Goal: Task Accomplishment & Management: Use online tool/utility

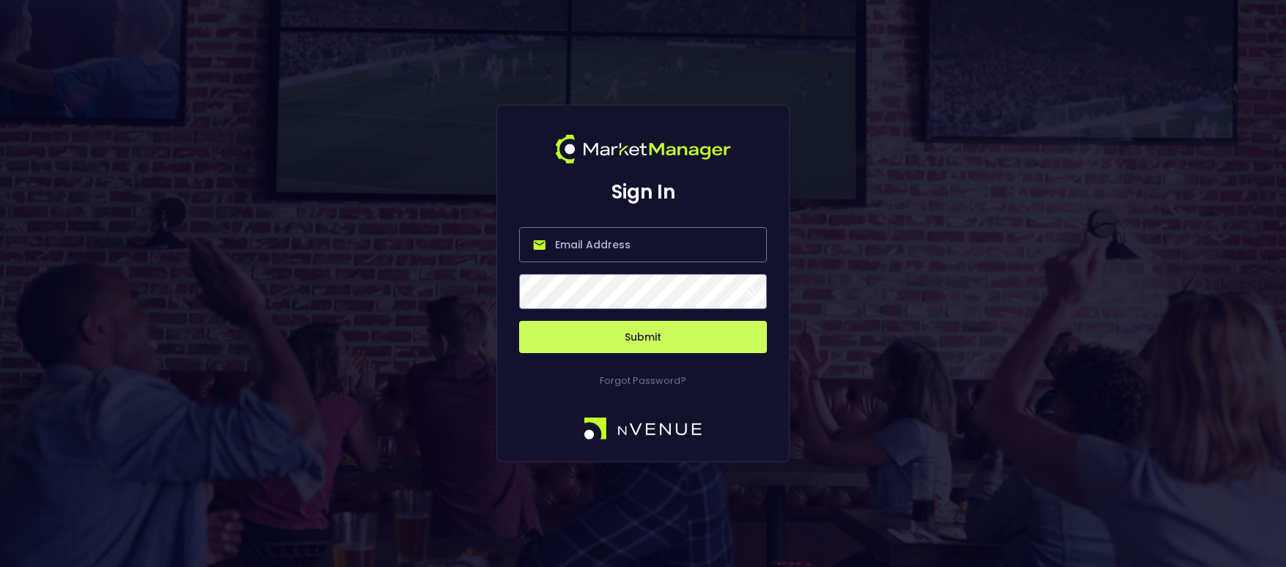
type input "[PERSON_NAME][EMAIL_ADDRESS][DOMAIN_NAME]"
click at [646, 342] on button "Submit" at bounding box center [643, 337] width 248 height 32
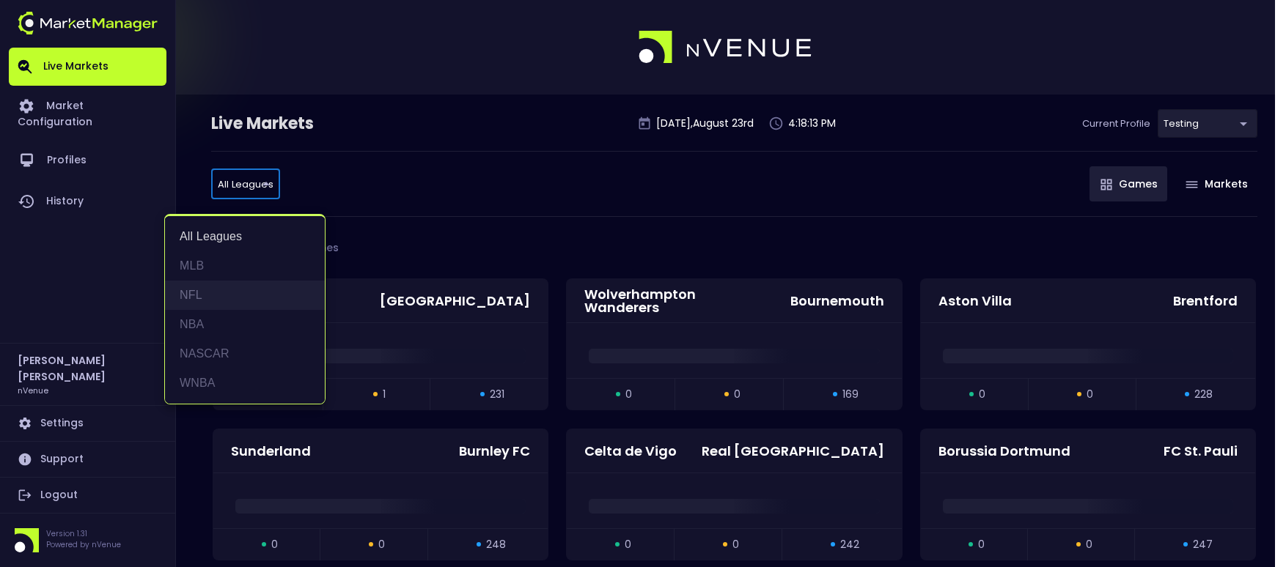
click at [221, 301] on li "NFL" at bounding box center [245, 295] width 160 height 29
type input "NFL"
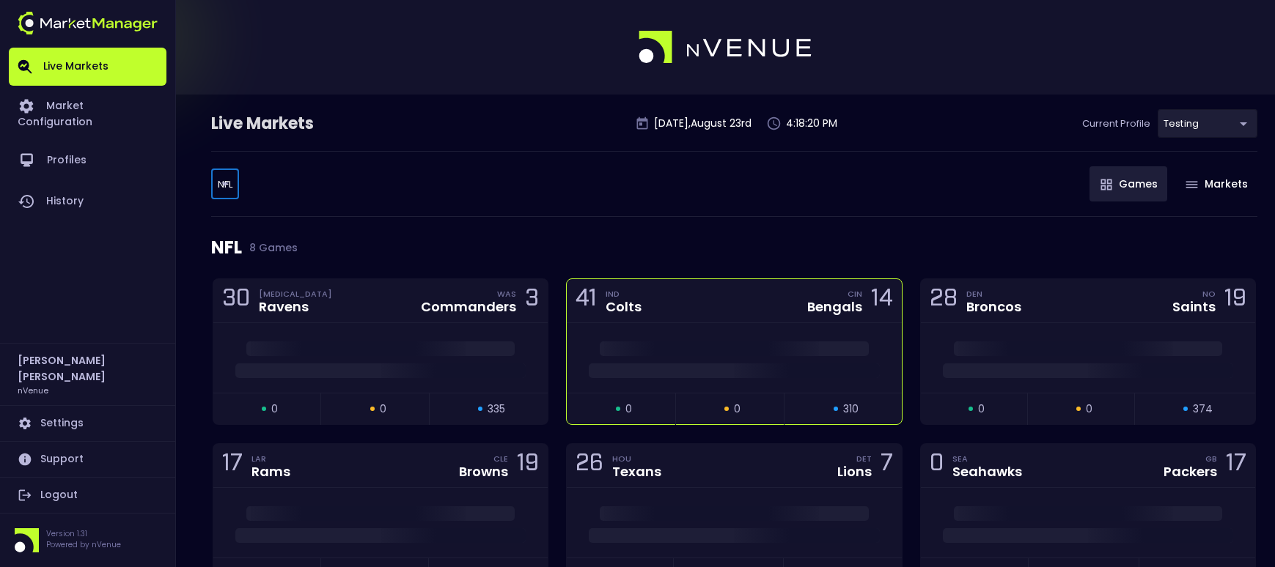
click at [731, 310] on div "41 IND Colts CIN Bengals 14" at bounding box center [734, 301] width 334 height 44
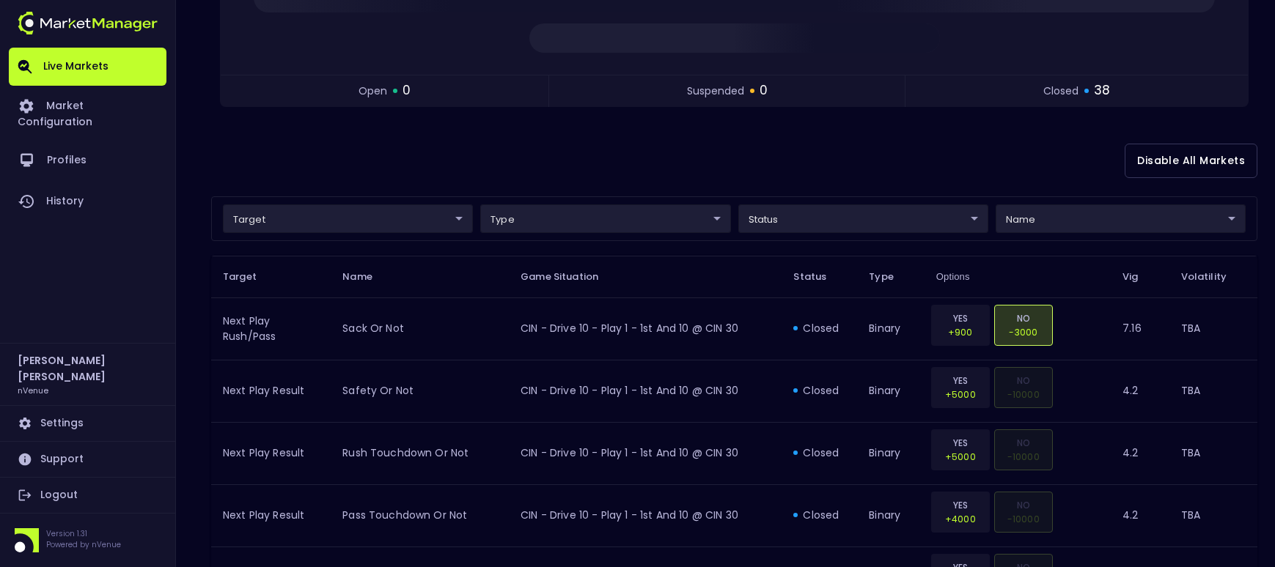
scroll to position [293, 0]
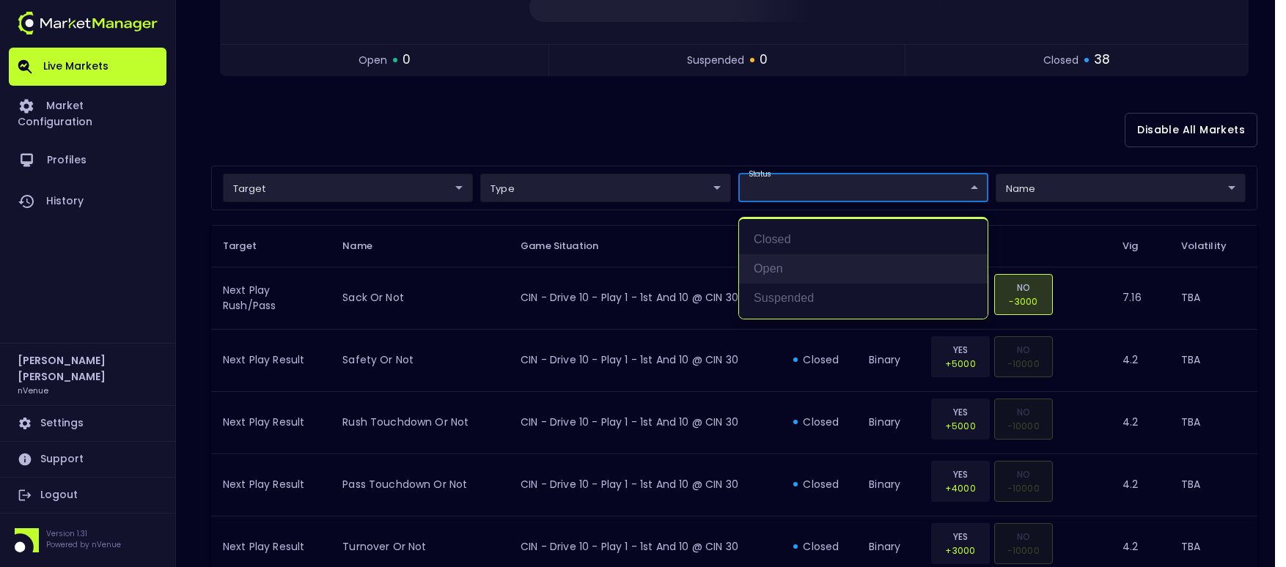
click at [794, 263] on li "open" at bounding box center [863, 268] width 248 height 29
type input "open"
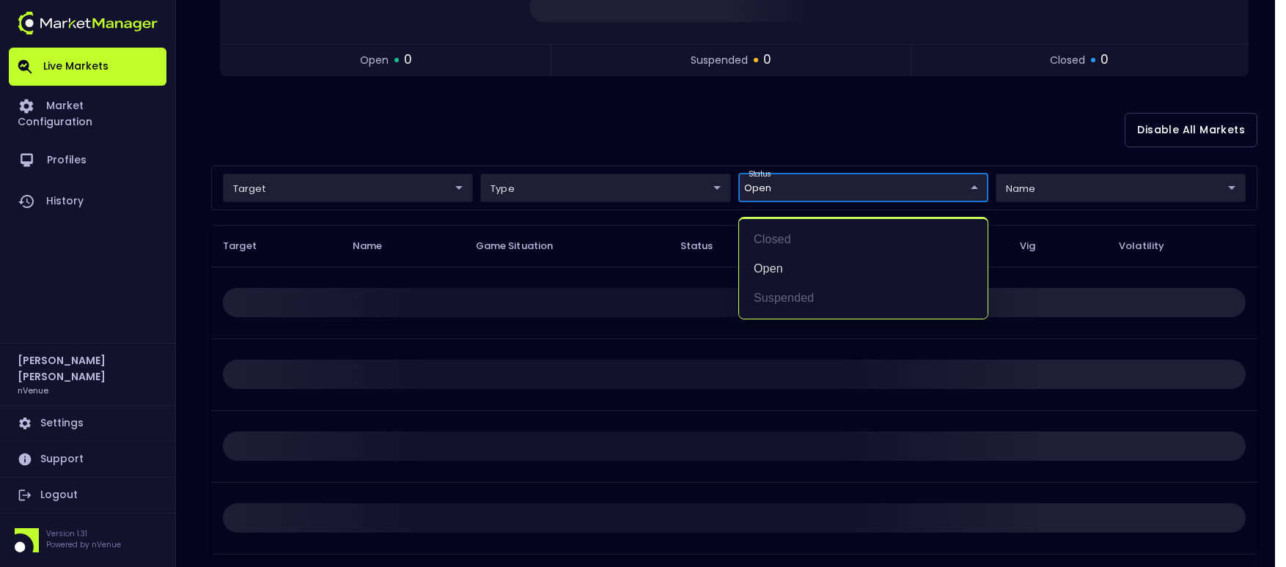
click at [924, 127] on div at bounding box center [643, 283] width 1286 height 567
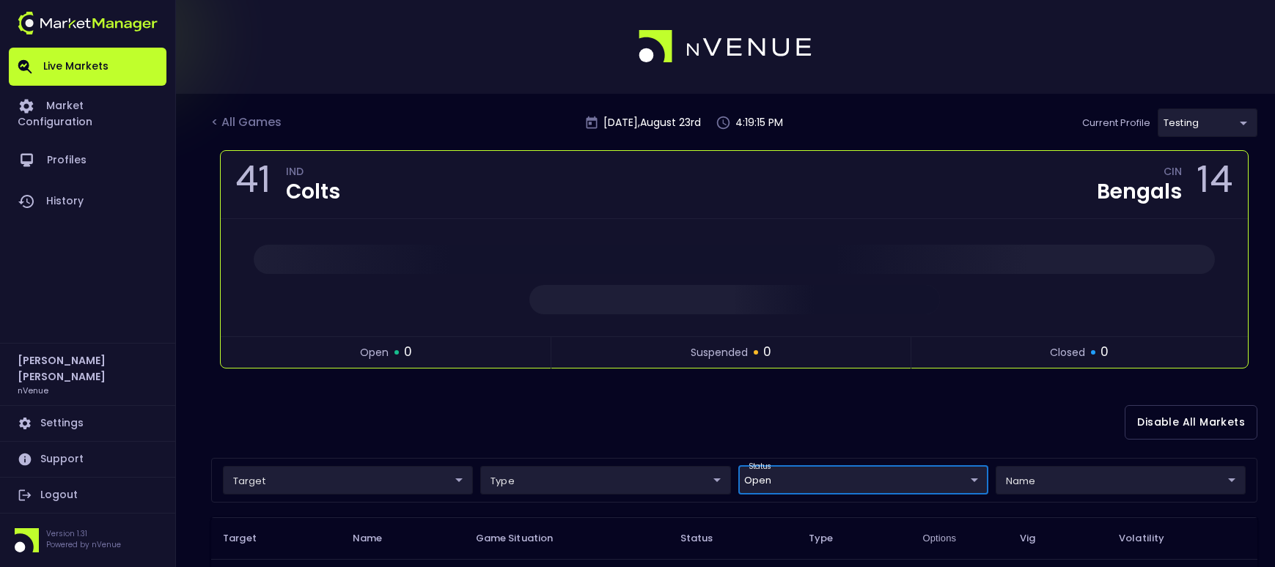
scroll to position [0, 0]
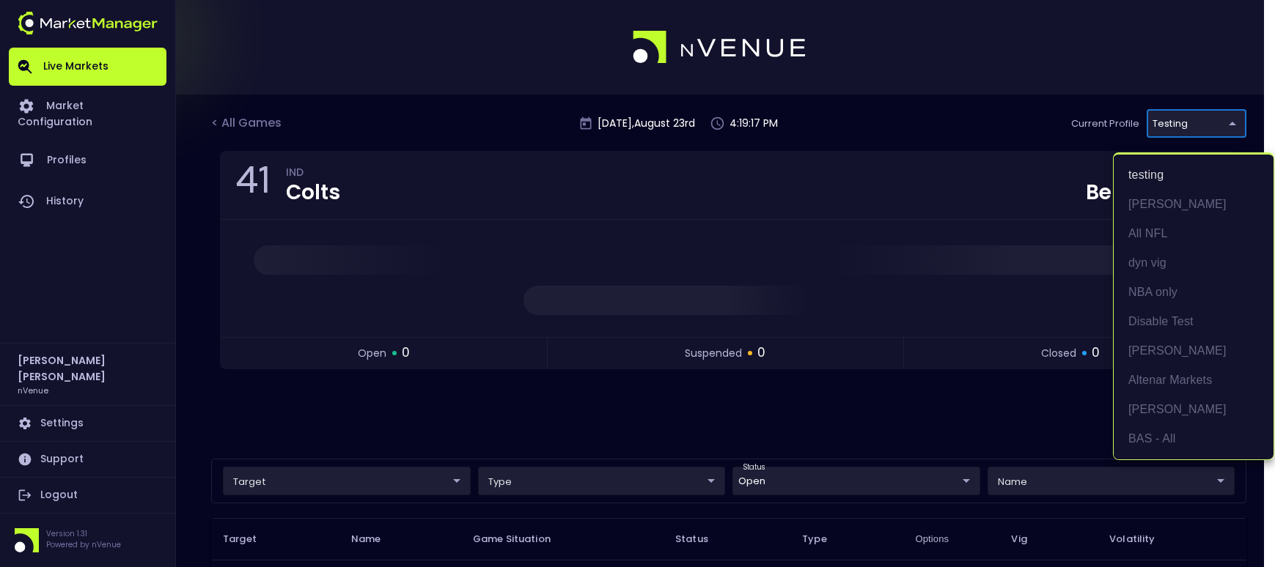
click at [1236, 127] on body "Live Markets Market Configuration Profiles History Jerry Griffith nVenue Settin…" at bounding box center [637, 460] width 1275 height 921
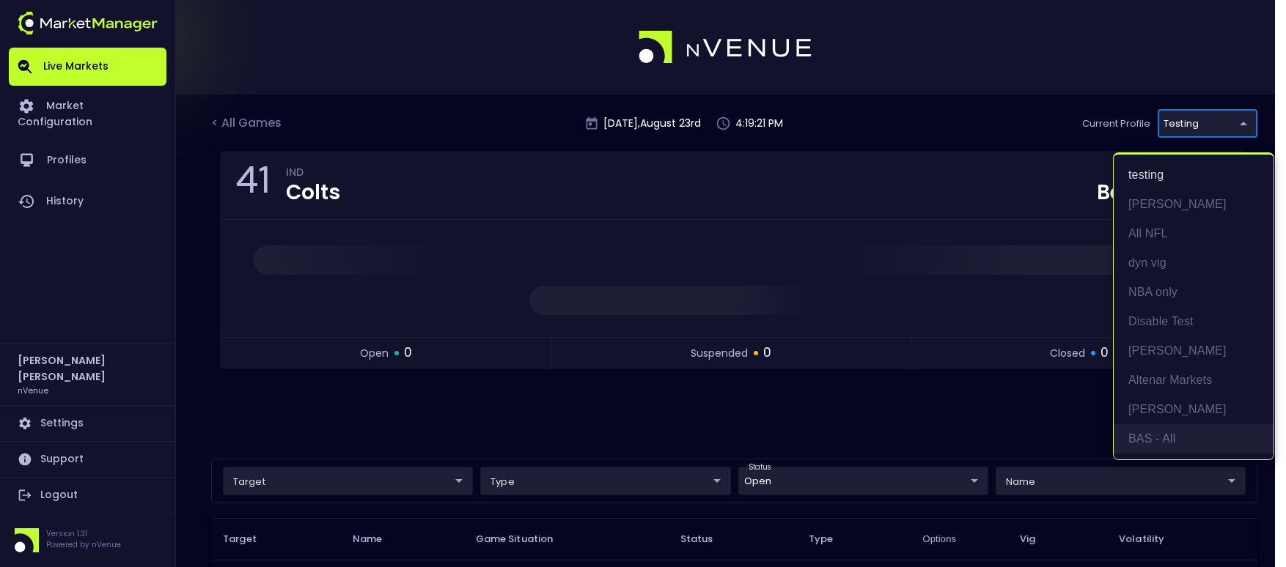
click at [1150, 436] on li "BAS - All" at bounding box center [1193, 438] width 160 height 29
type input "0d810fa5-e353-4d9c-b11d-31f095cae871"
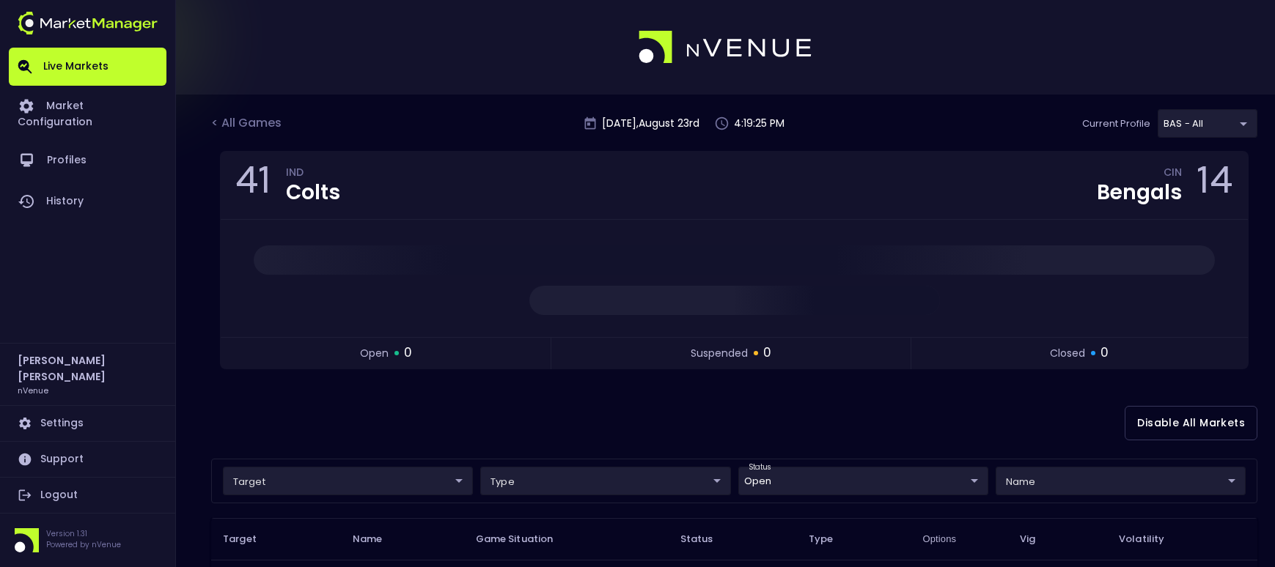
click at [955, 44] on div at bounding box center [637, 47] width 1275 height 95
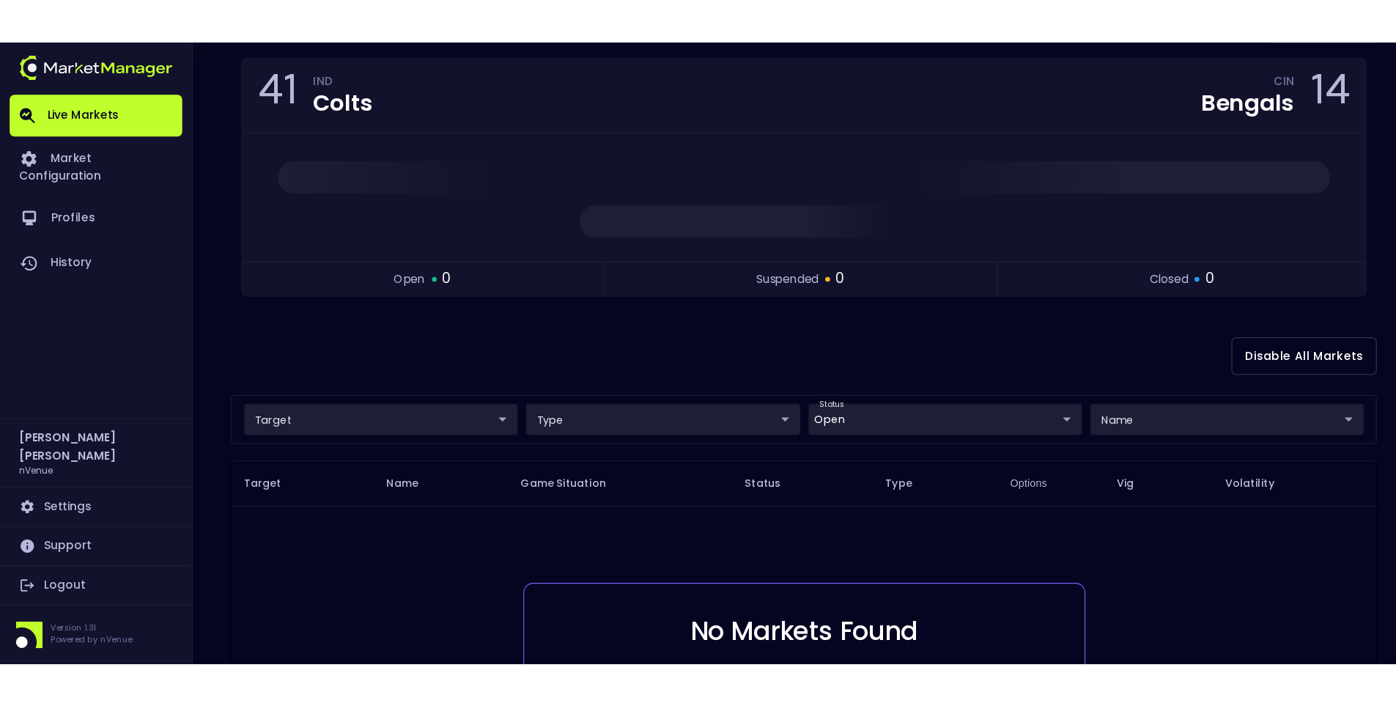
scroll to position [134, 0]
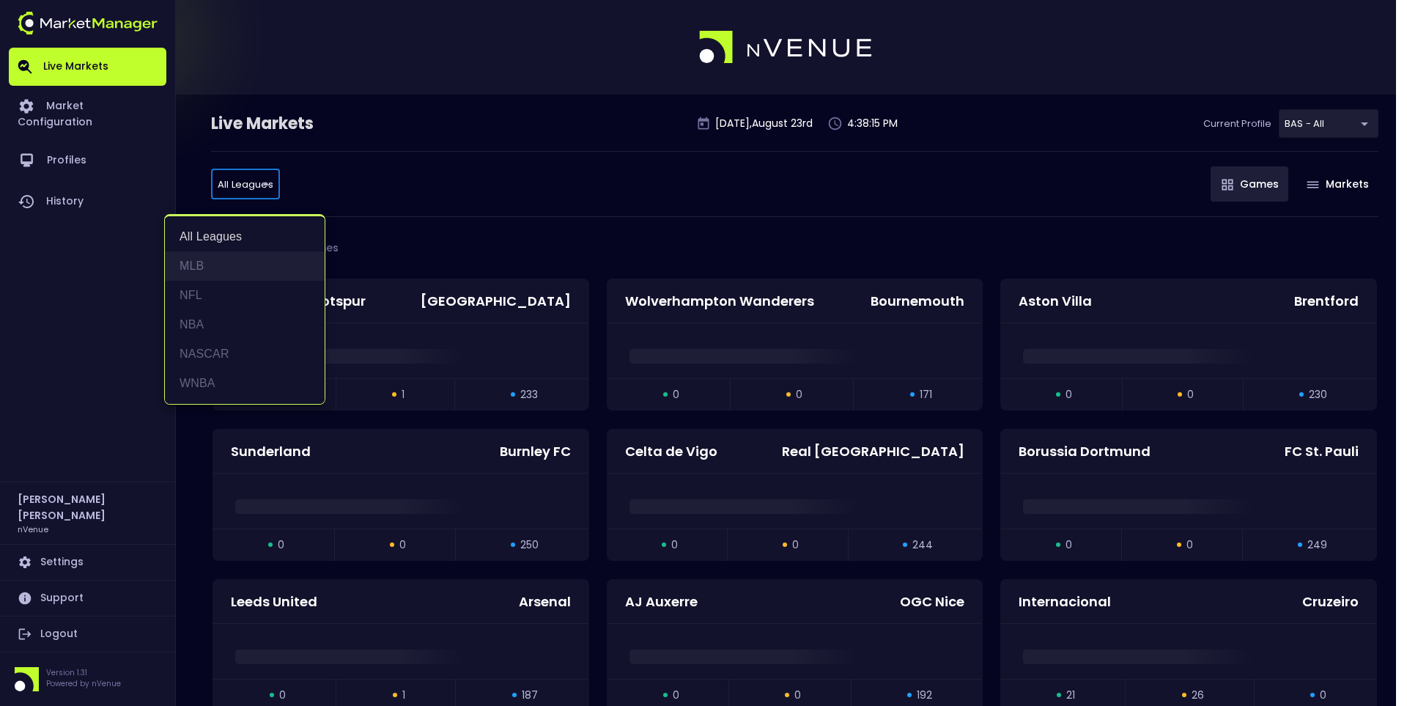
click at [206, 265] on li "MLB" at bounding box center [245, 265] width 160 height 29
type input "MLB"
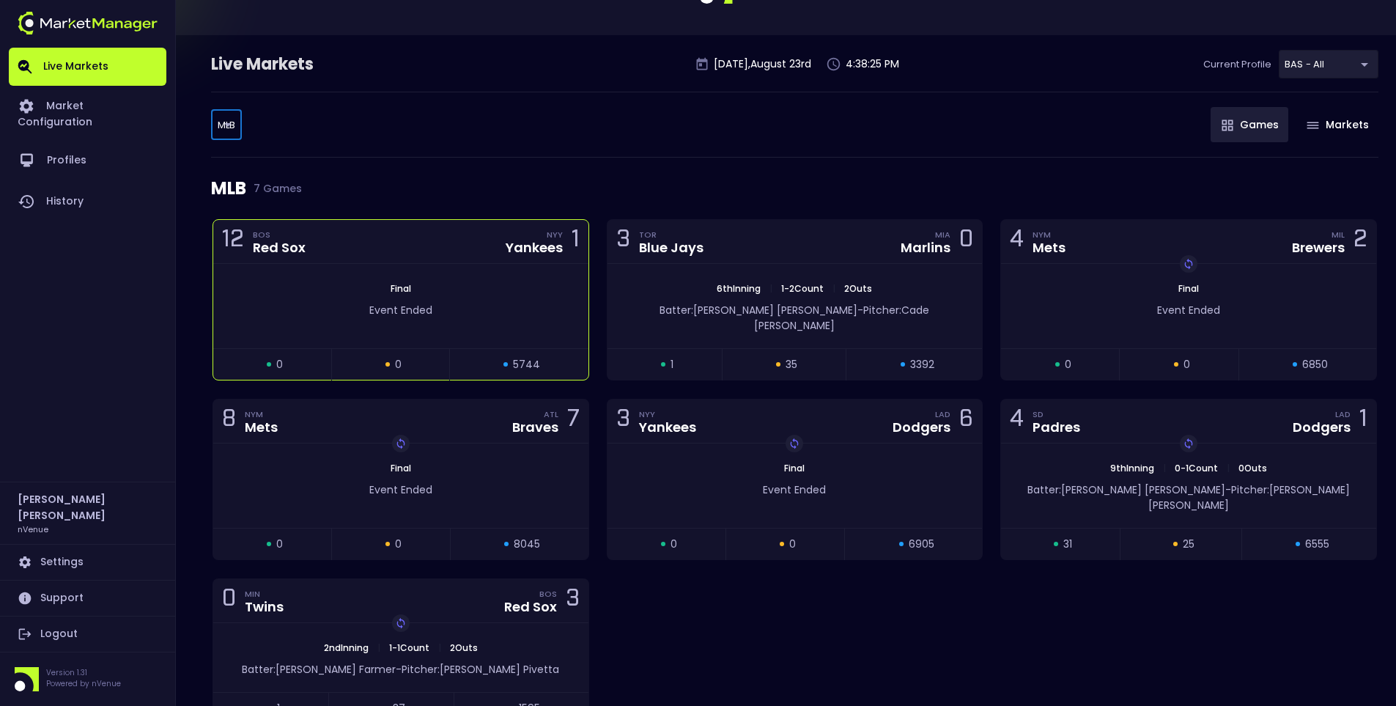
scroll to position [121, 0]
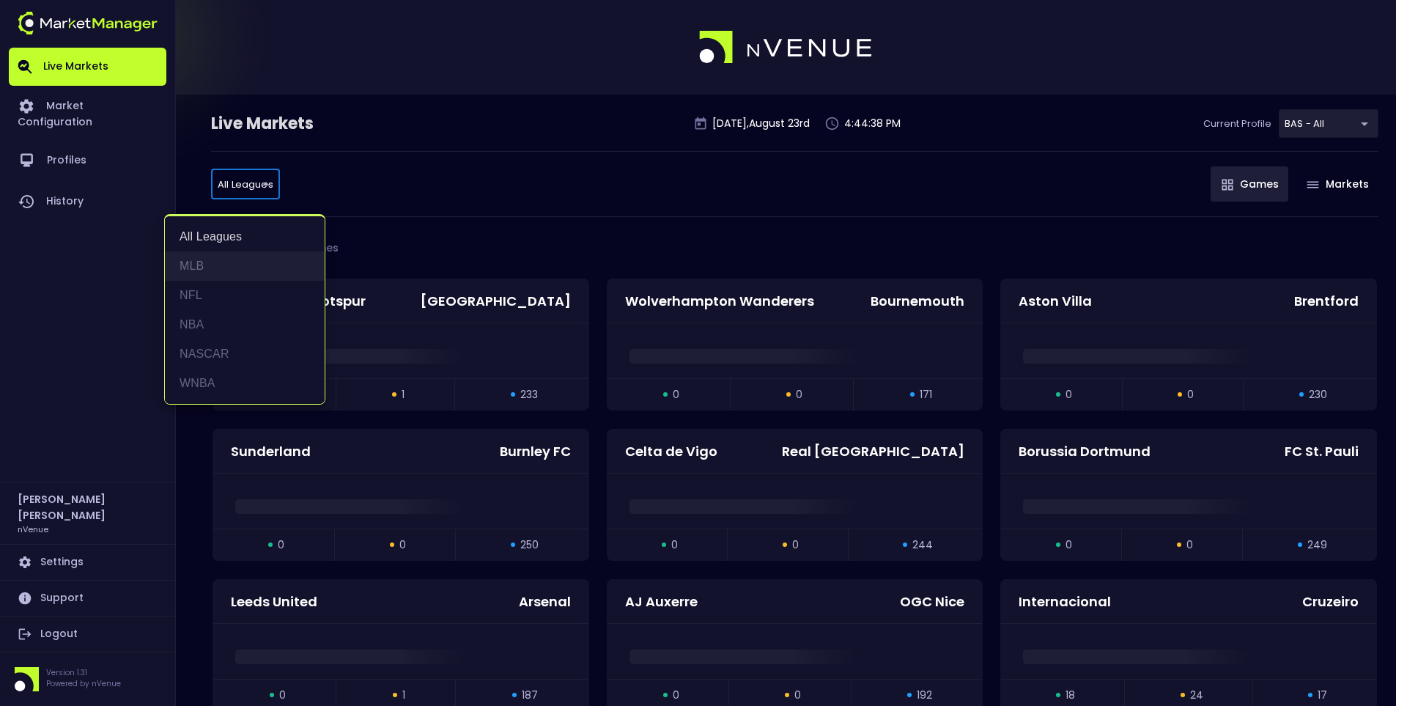
click at [237, 273] on li "MLB" at bounding box center [245, 265] width 160 height 29
type input "MLB"
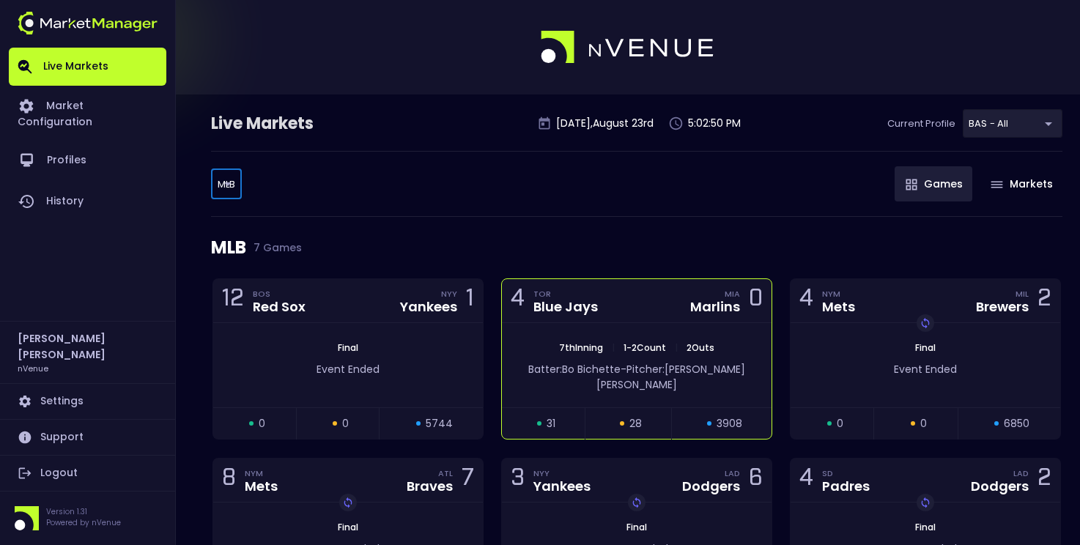
click at [626, 289] on div "4 TOR Blue Jays MIA Marlins 0" at bounding box center [637, 301] width 270 height 44
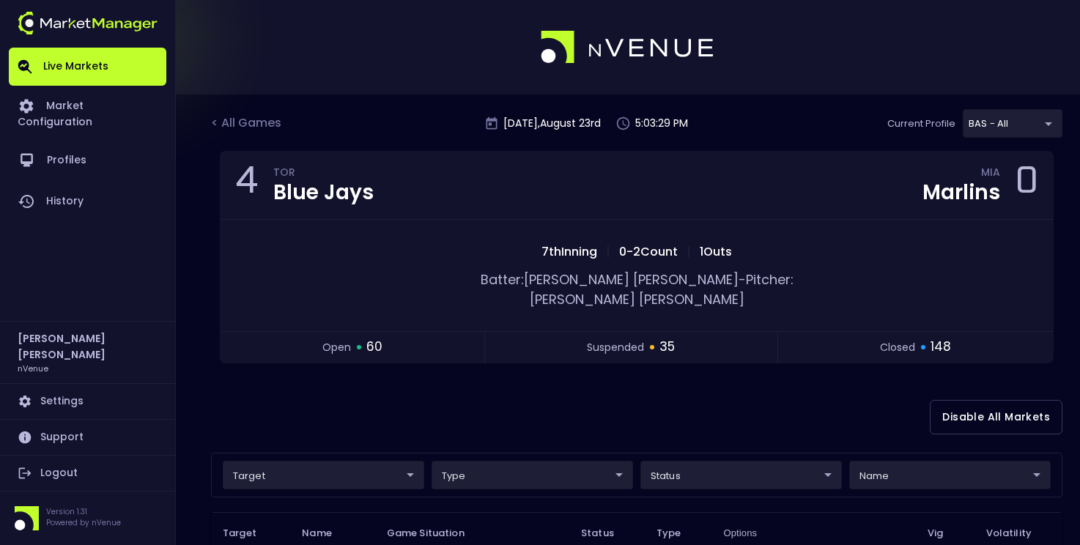
click at [779, 16] on div at bounding box center [540, 47] width 1080 height 95
click at [811, 117] on div "< All Games [DATE] 5:03:55 PM Current Profile BAS - All 0d810fa5-e353-4d9c-b11d…" at bounding box center [637, 130] width 852 height 42
click at [917, 31] on div at bounding box center [540, 47] width 1080 height 95
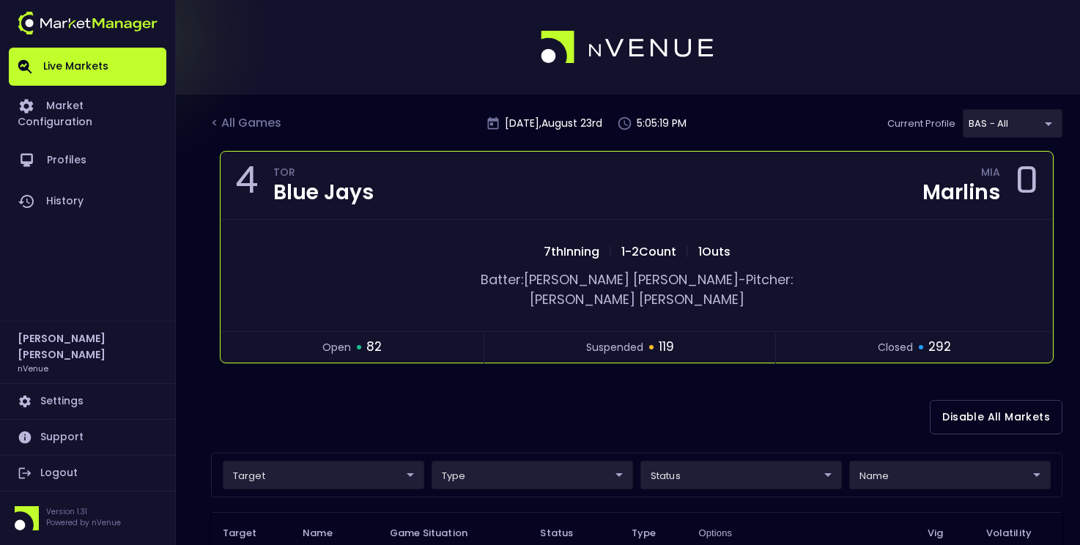
click at [912, 271] on div "Batter: [PERSON_NAME]: [PERSON_NAME]" at bounding box center [637, 284] width 833 height 51
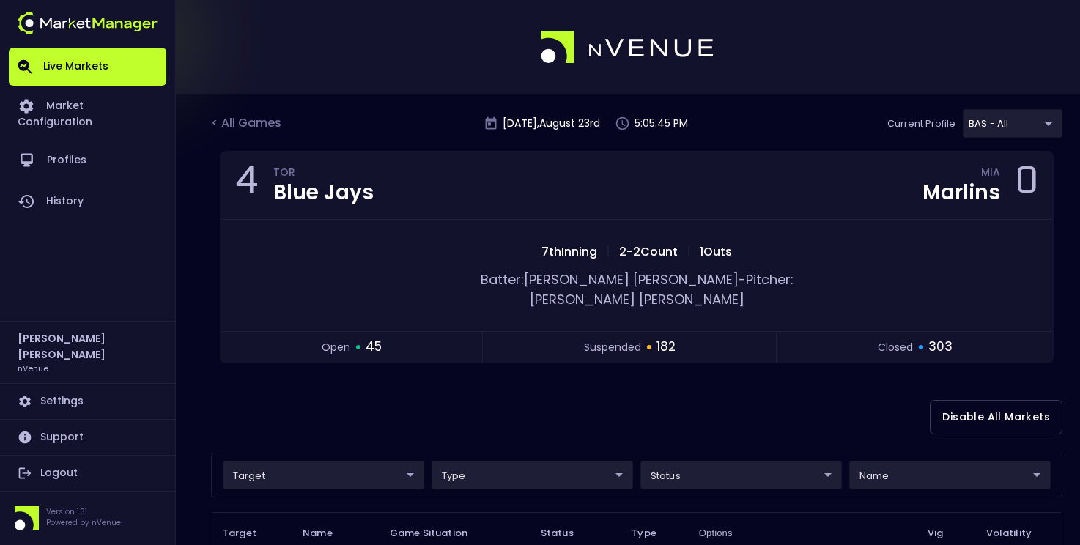
click at [838, 59] on div at bounding box center [540, 47] width 1080 height 95
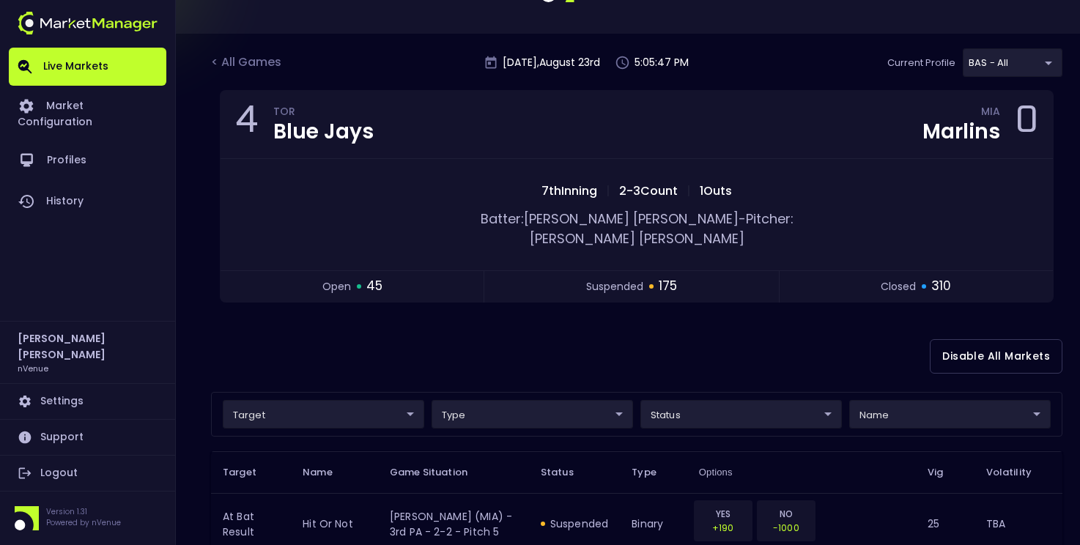
scroll to position [147, 0]
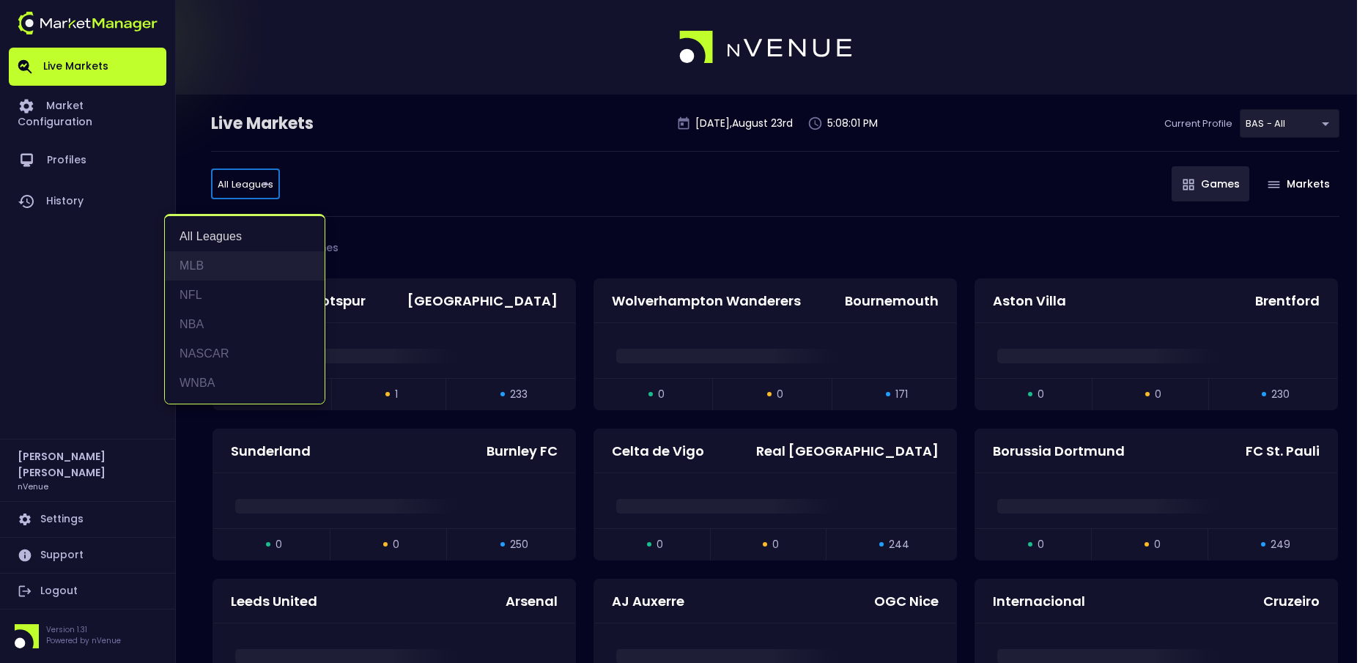
click at [261, 254] on li "MLB" at bounding box center [245, 265] width 160 height 29
type input "MLB"
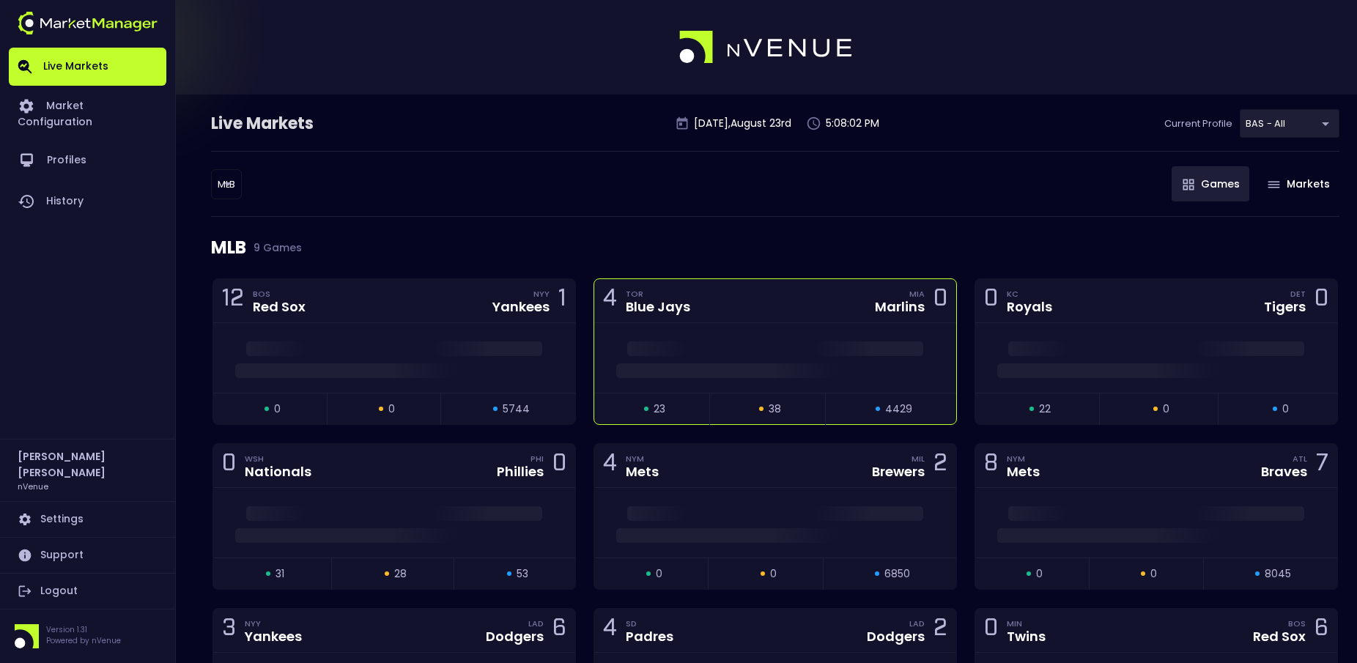
click at [785, 293] on div "4 TOR Blue Jays MIA Marlins 0" at bounding box center [775, 301] width 362 height 44
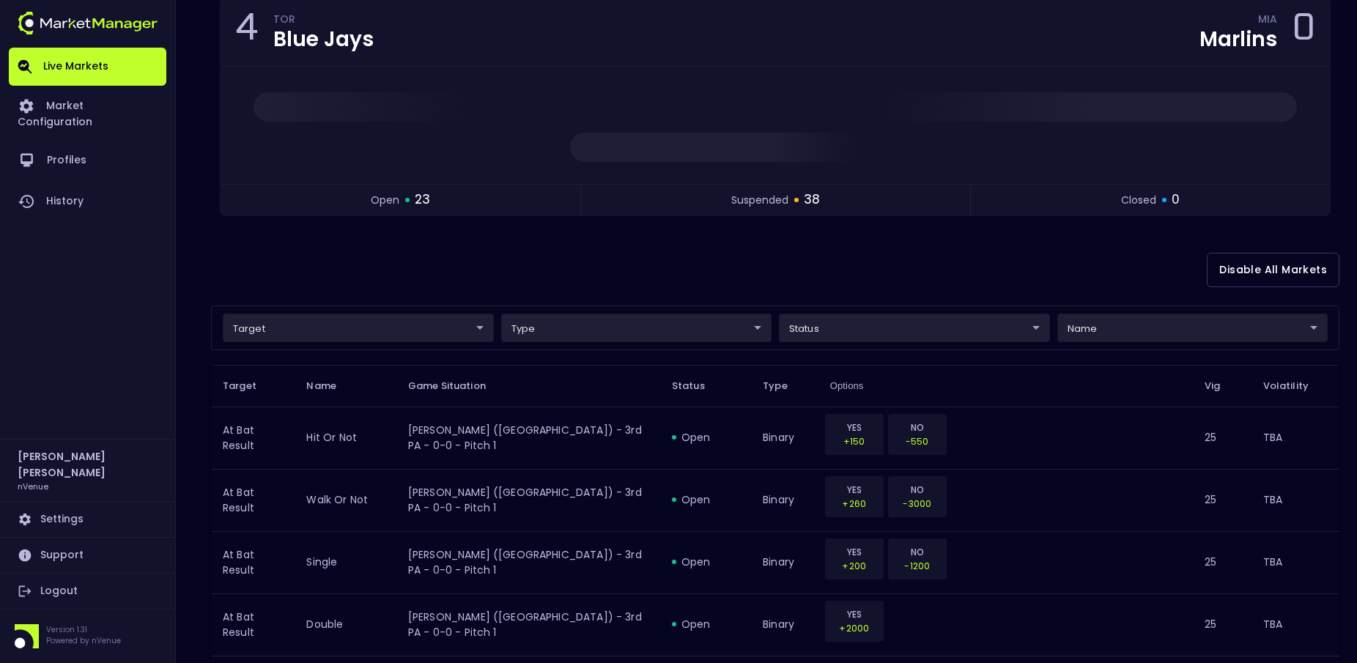
scroll to position [80, 0]
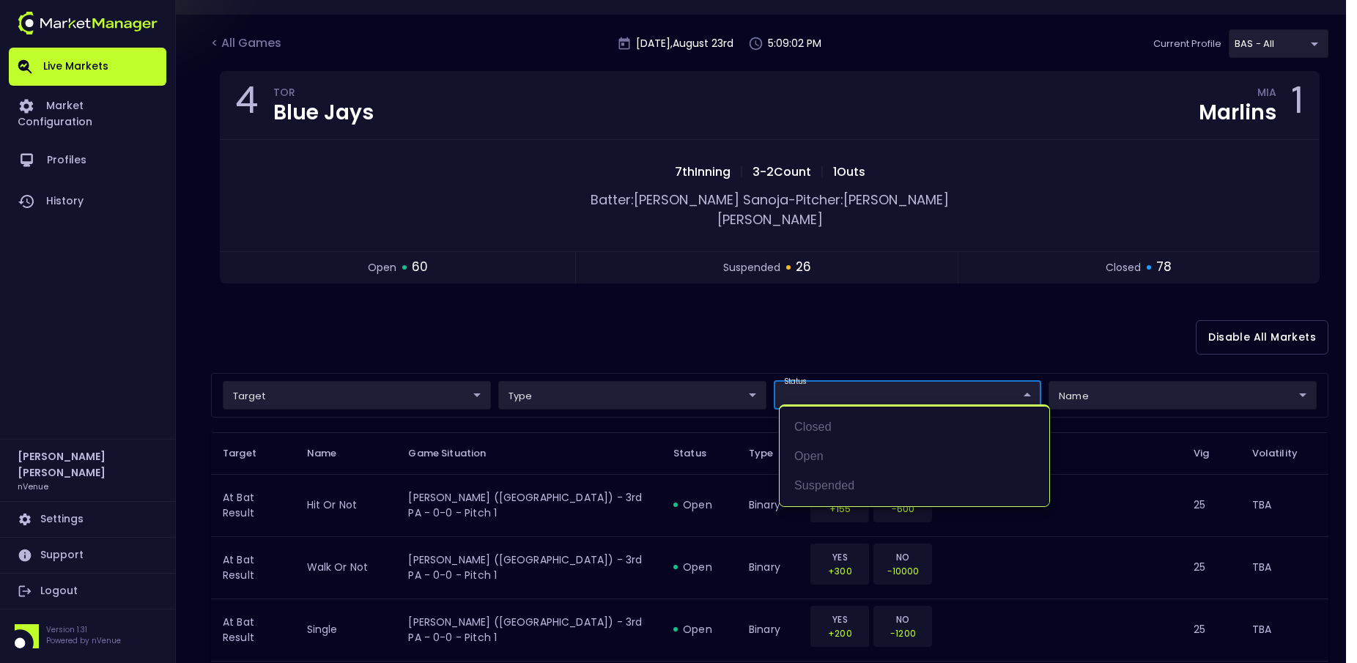
click at [803, 459] on li "open" at bounding box center [915, 456] width 270 height 29
type input "open"
click at [912, 311] on div at bounding box center [684, 331] width 1368 height 663
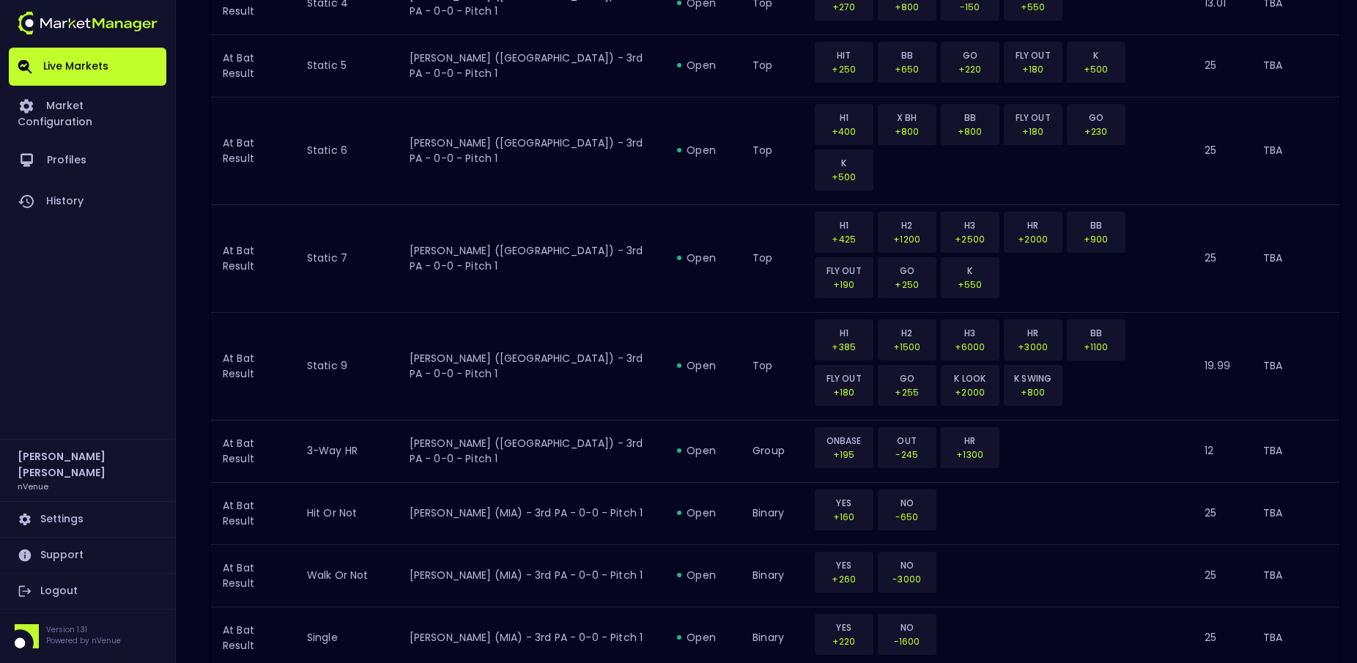
scroll to position [1593, 0]
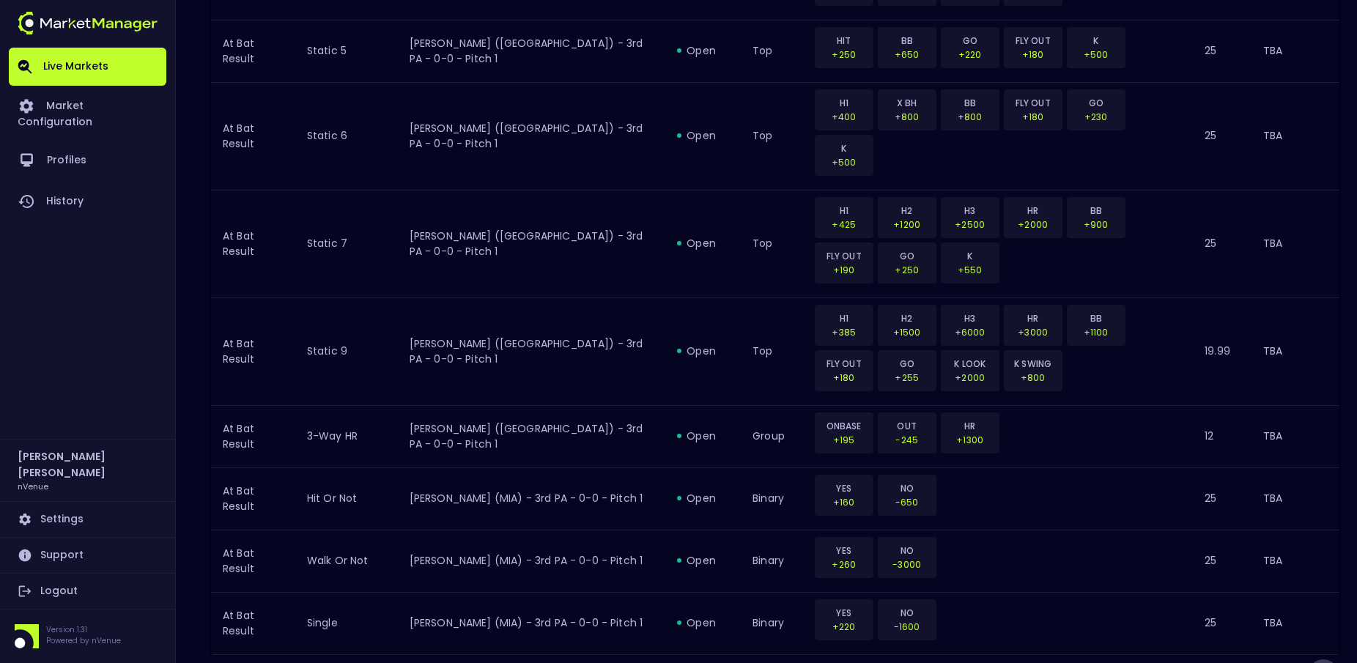
click at [1330, 663] on icon "Go to next page" at bounding box center [1324, 674] width 18 height 18
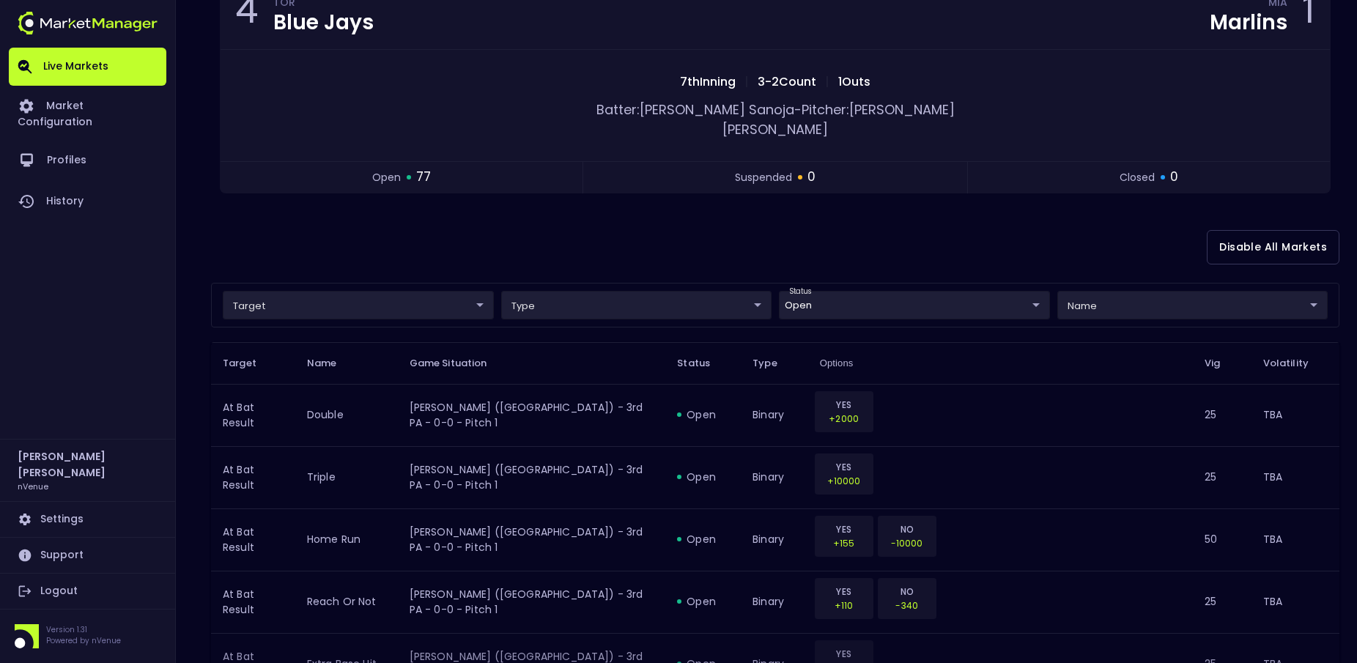
scroll to position [0, 0]
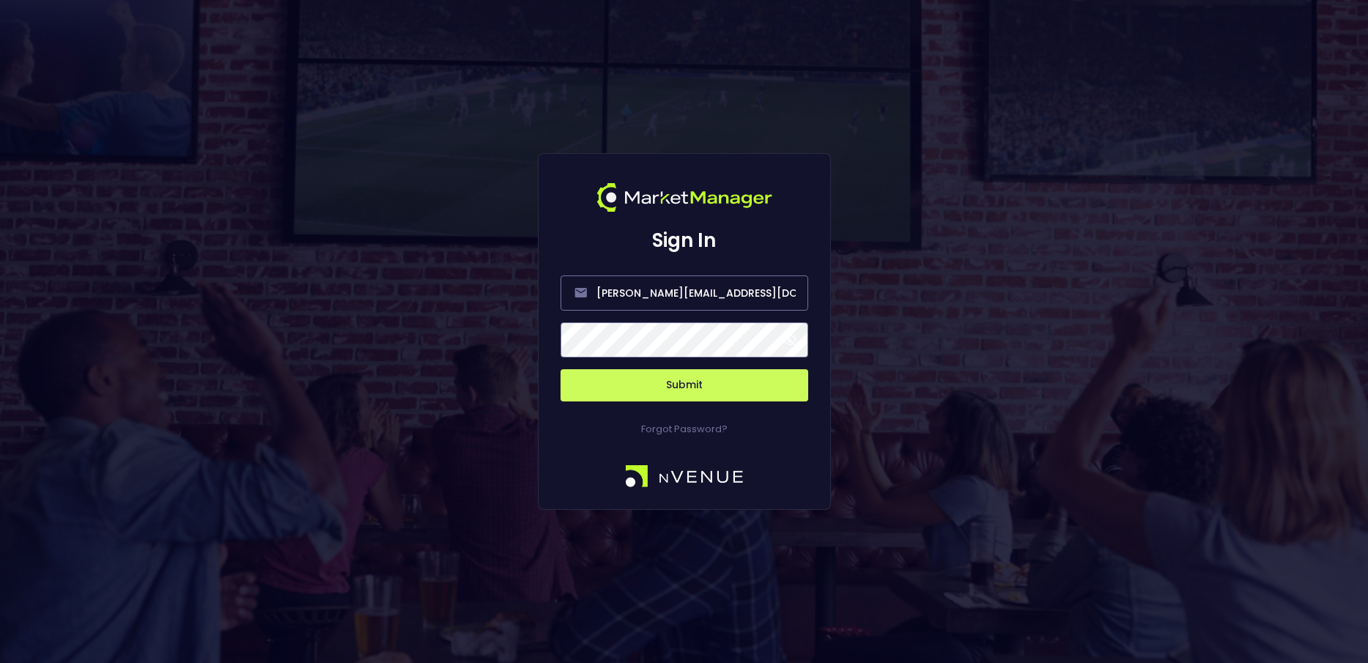
click at [635, 388] on button "Submit" at bounding box center [685, 385] width 248 height 32
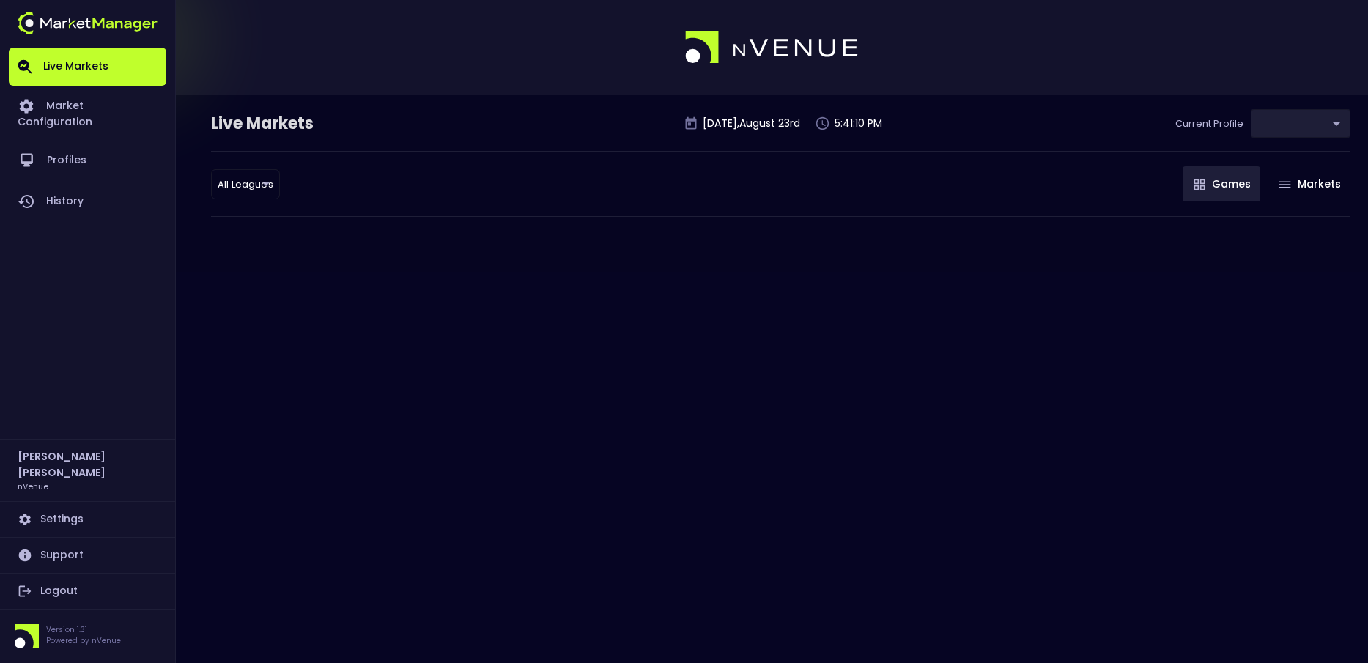
type input "0d810fa5-e353-4d9c-b11d-31f095cae871"
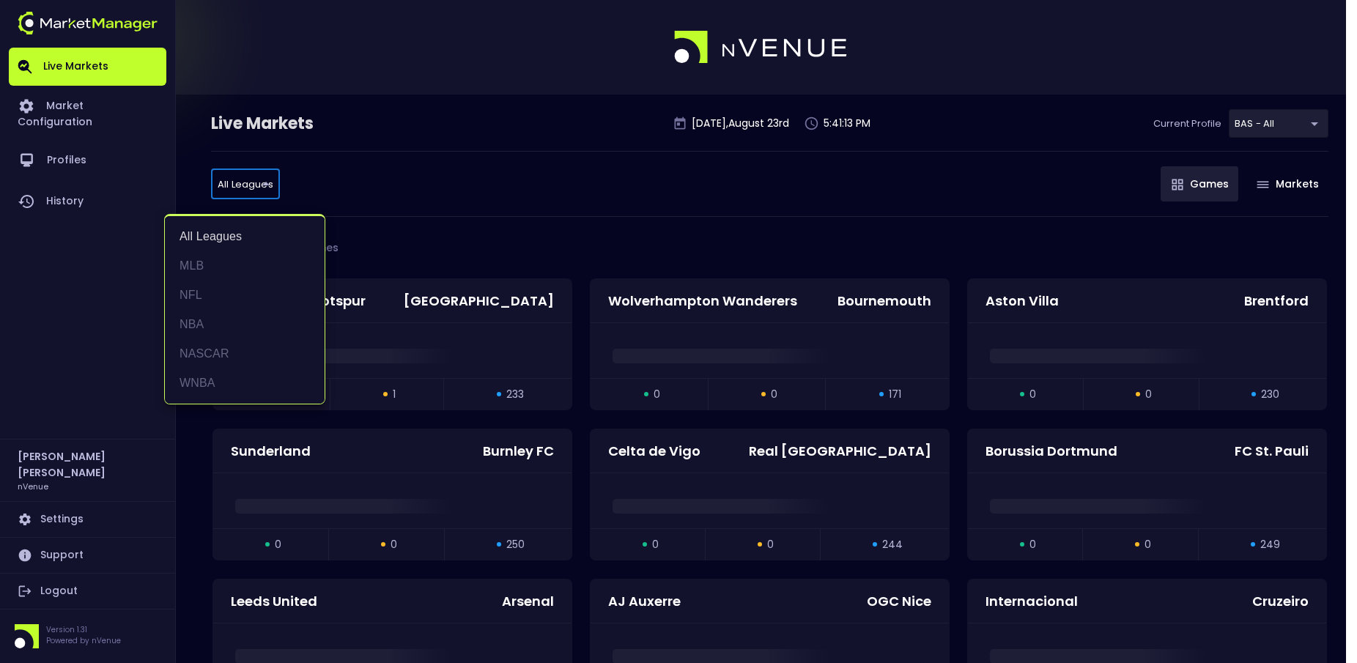
click at [211, 273] on li "MLB" at bounding box center [245, 265] width 160 height 29
type input "MLB"
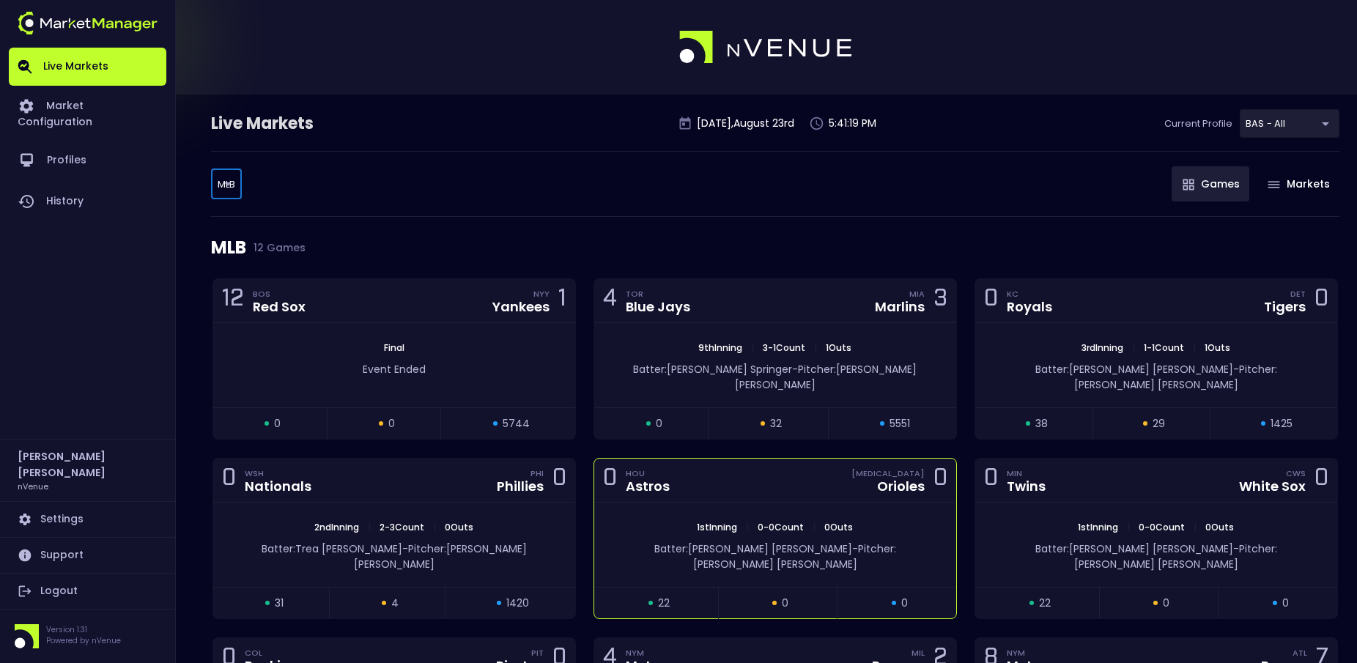
click at [756, 459] on div "0 HOU Astros BAL Orioles 0" at bounding box center [775, 481] width 362 height 44
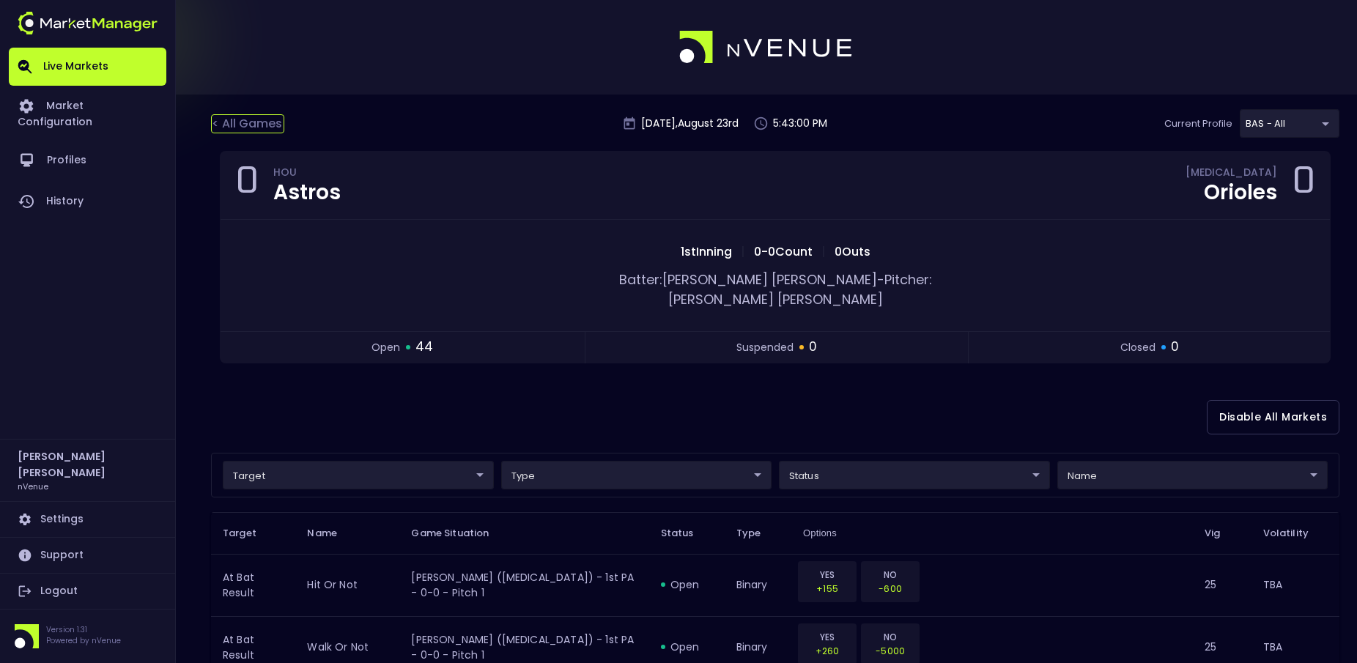
click at [234, 126] on div "< All Games" at bounding box center [247, 123] width 73 height 19
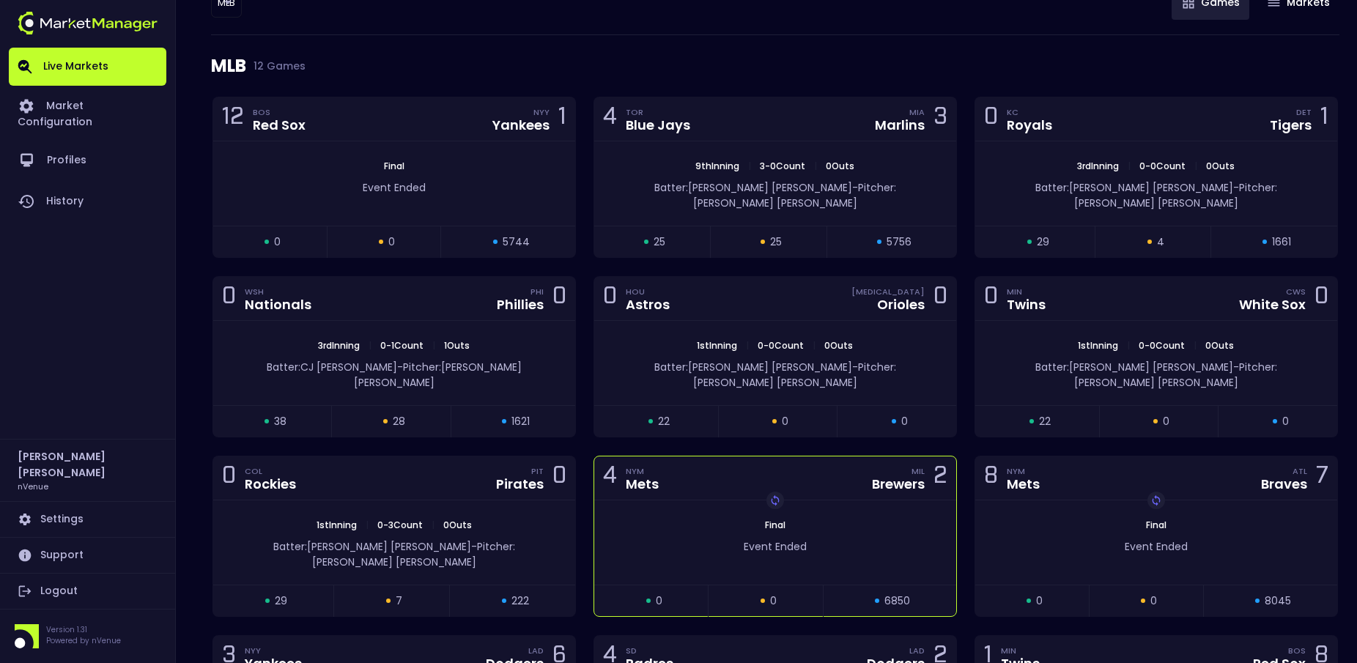
scroll to position [181, 0]
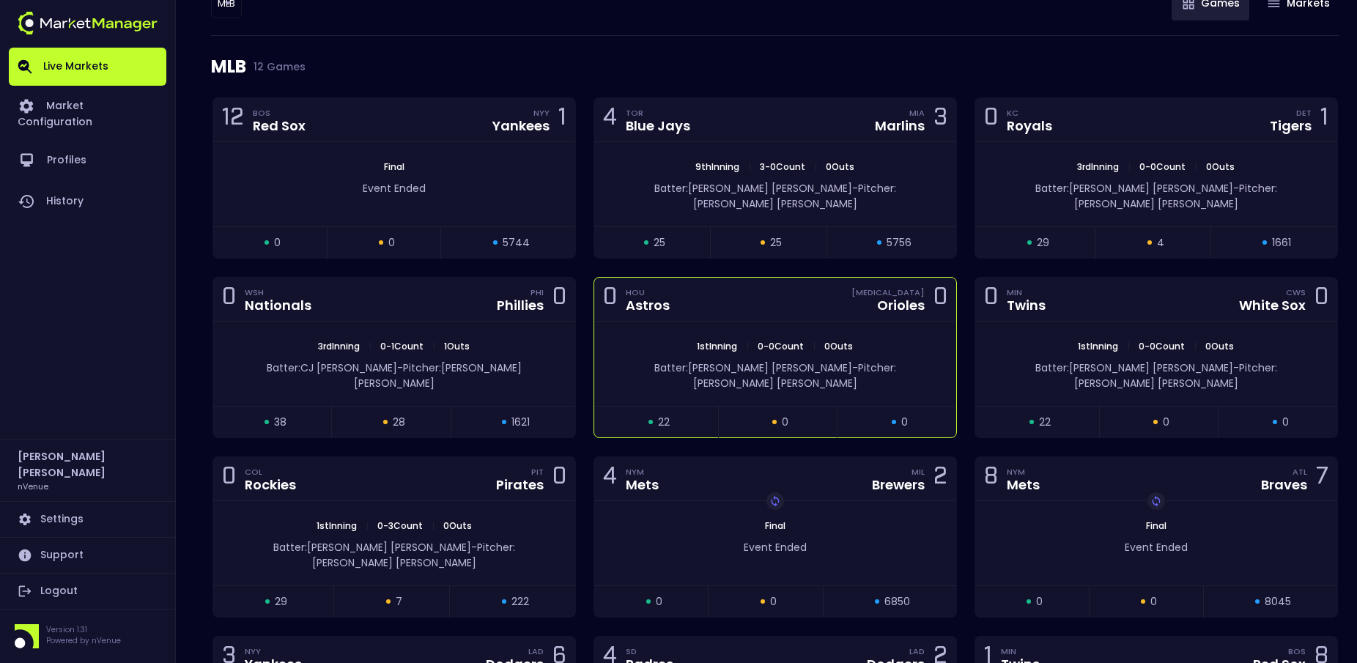
click at [711, 292] on div "0 HOU Astros BAL Orioles 0" at bounding box center [775, 300] width 362 height 44
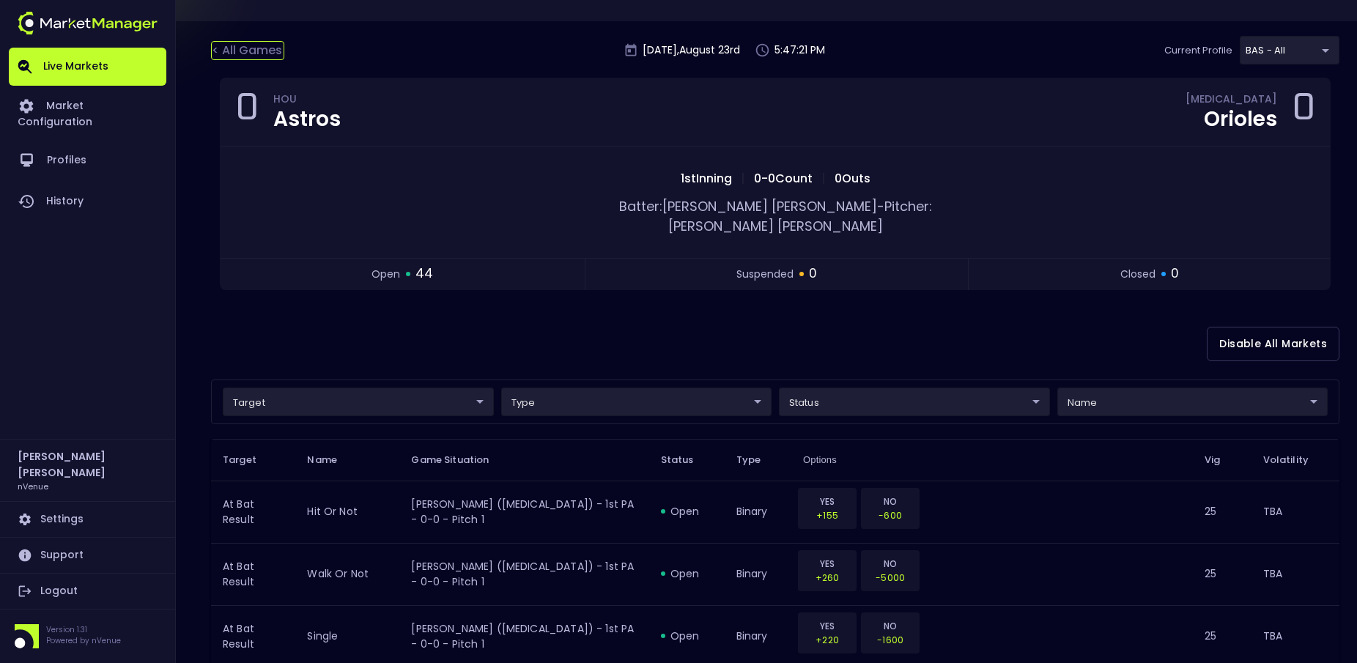
click at [257, 42] on div "< All Games" at bounding box center [247, 50] width 73 height 19
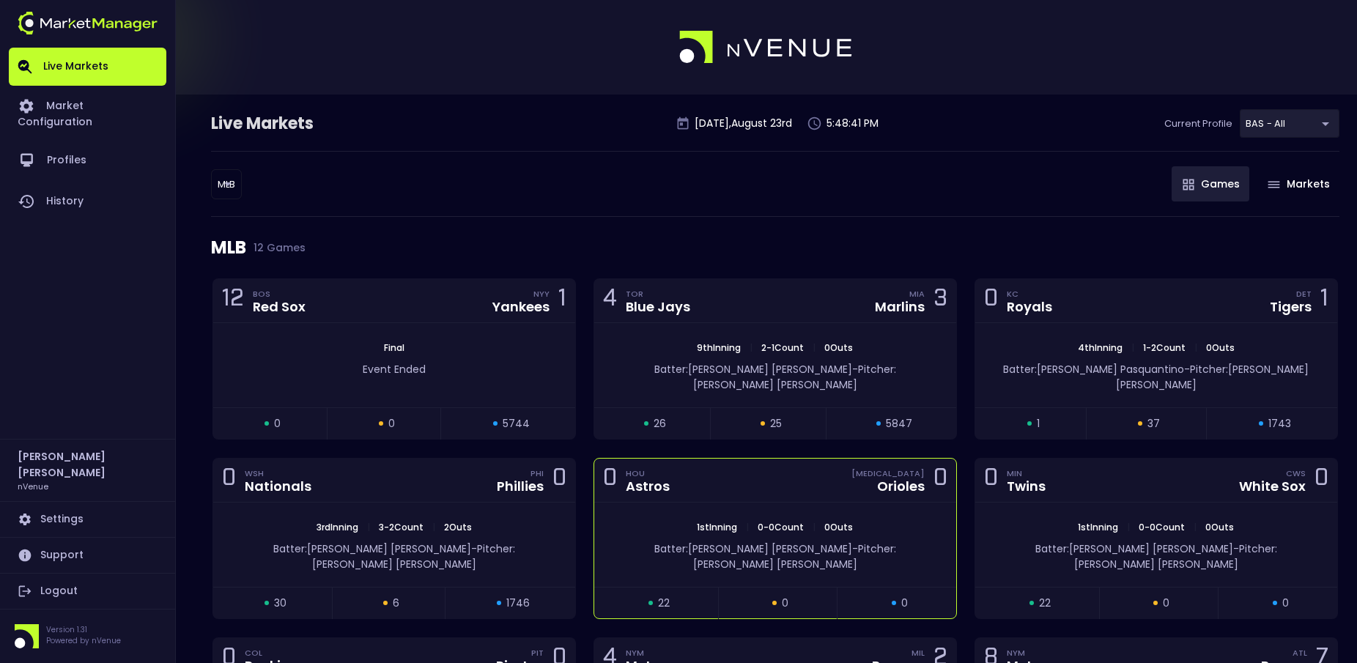
click at [707, 472] on div "0 HOU Astros BAL Orioles 0" at bounding box center [775, 481] width 362 height 44
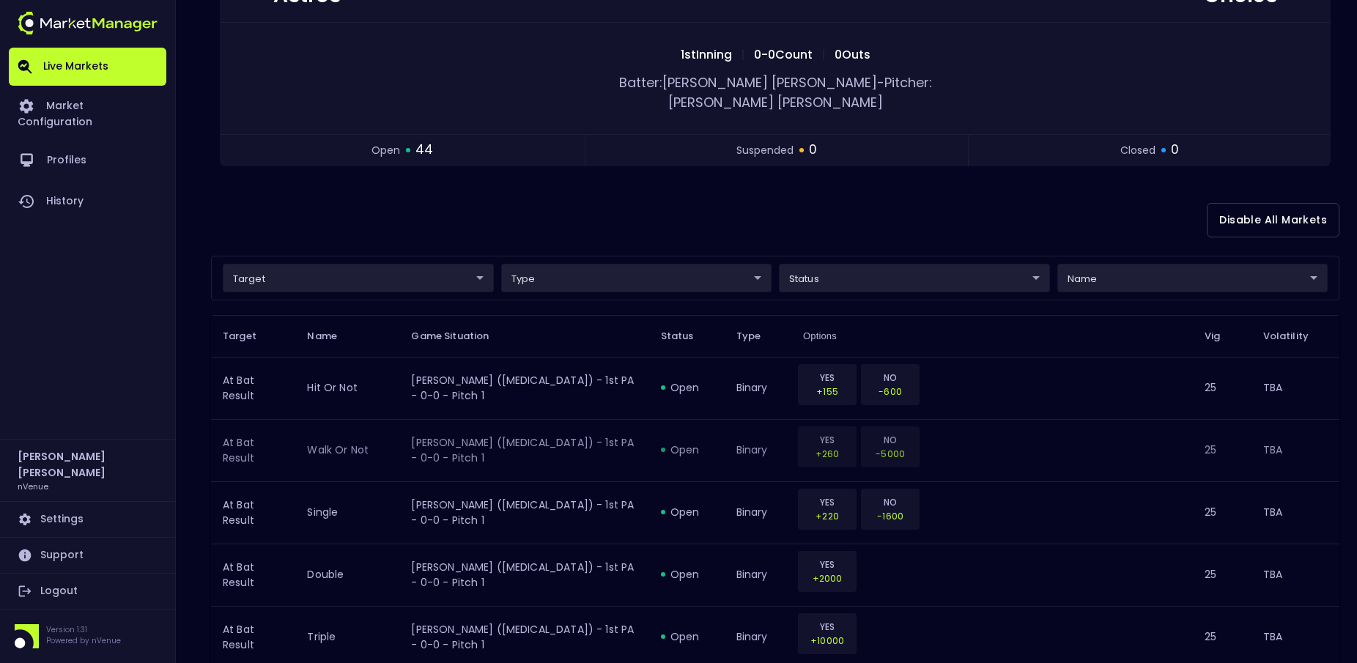
scroll to position [220, 0]
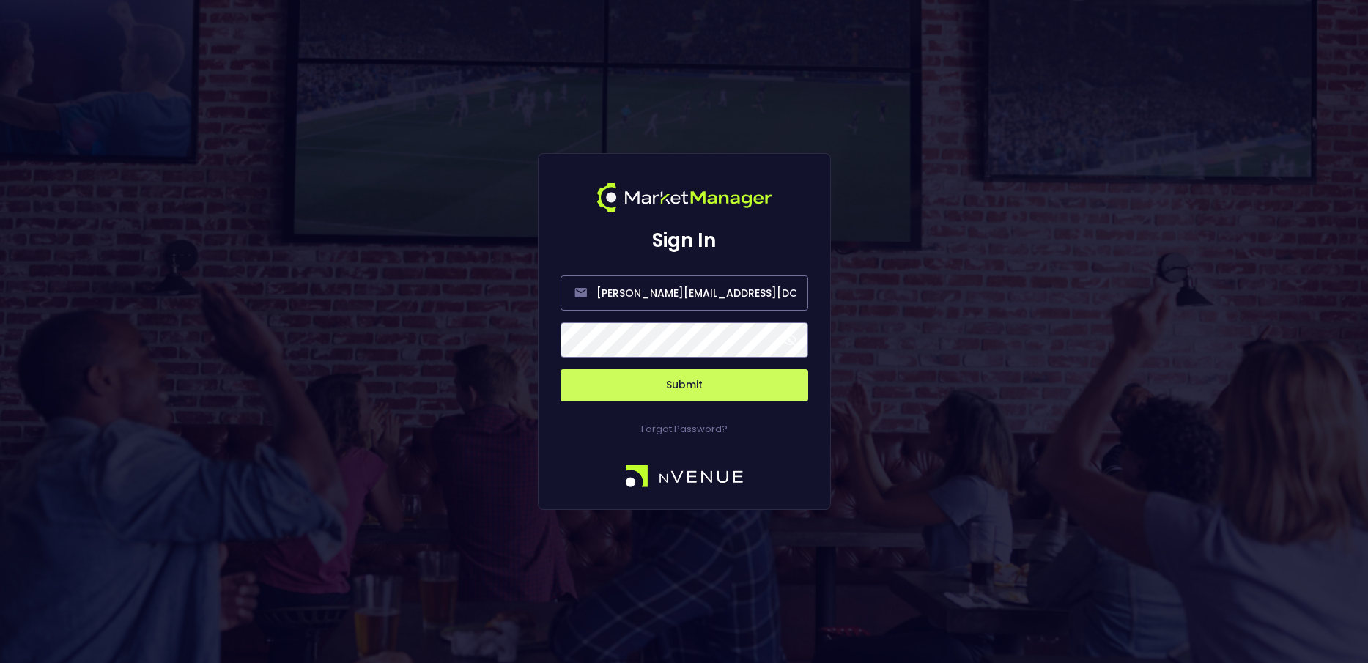
click at [647, 403] on div "Forgot Password?" at bounding box center [685, 419] width 248 height 35
click at [656, 380] on button "Submit" at bounding box center [685, 385] width 248 height 32
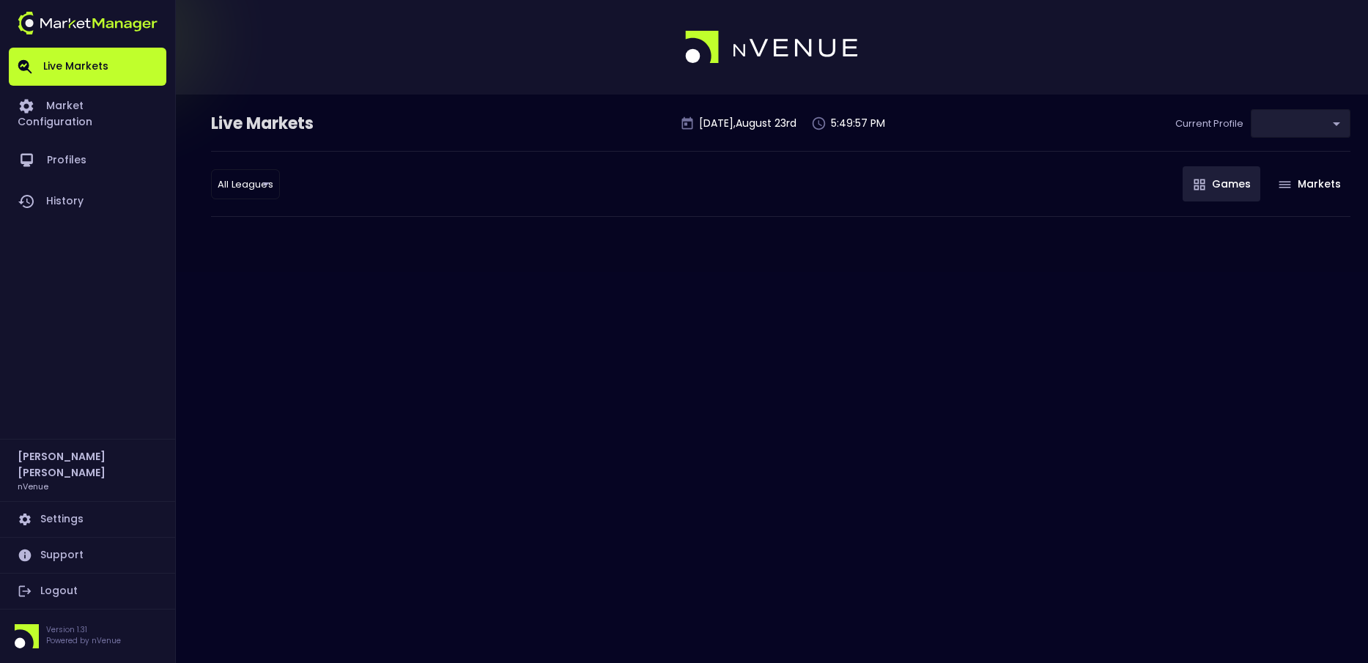
type input "0d810fa5-e353-4d9c-b11d-31f095cae871"
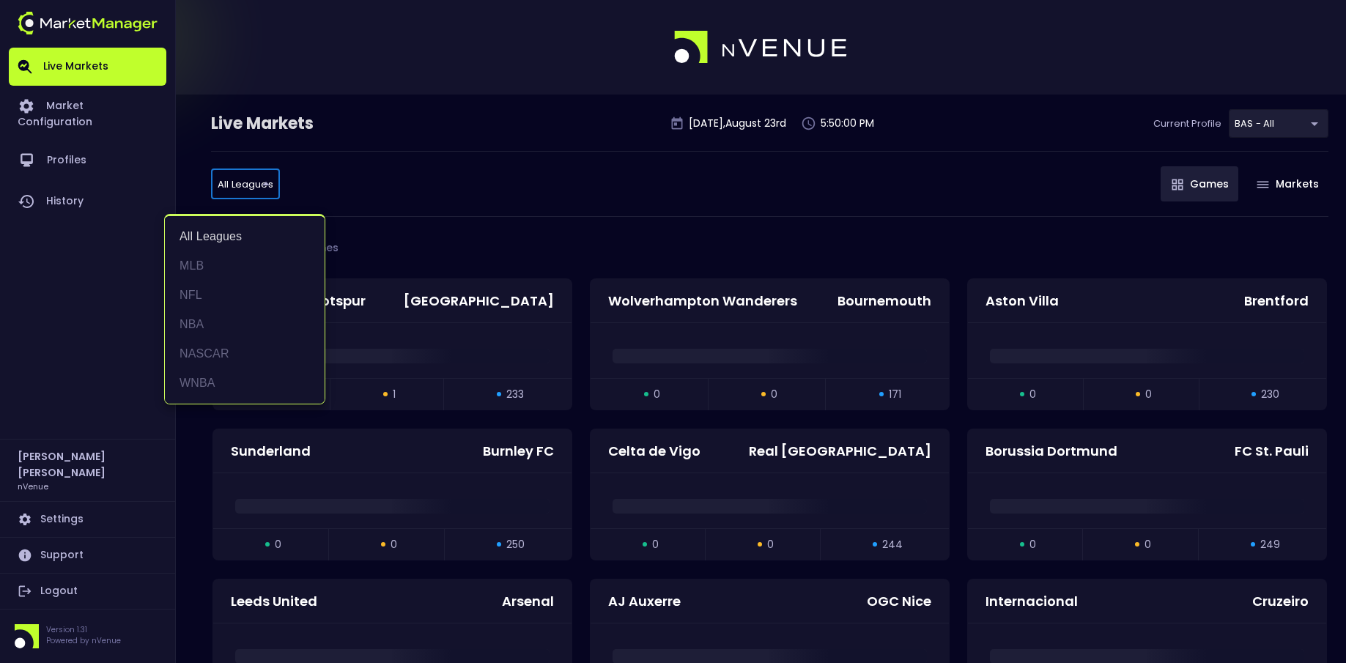
click at [205, 271] on li "MLB" at bounding box center [245, 265] width 160 height 29
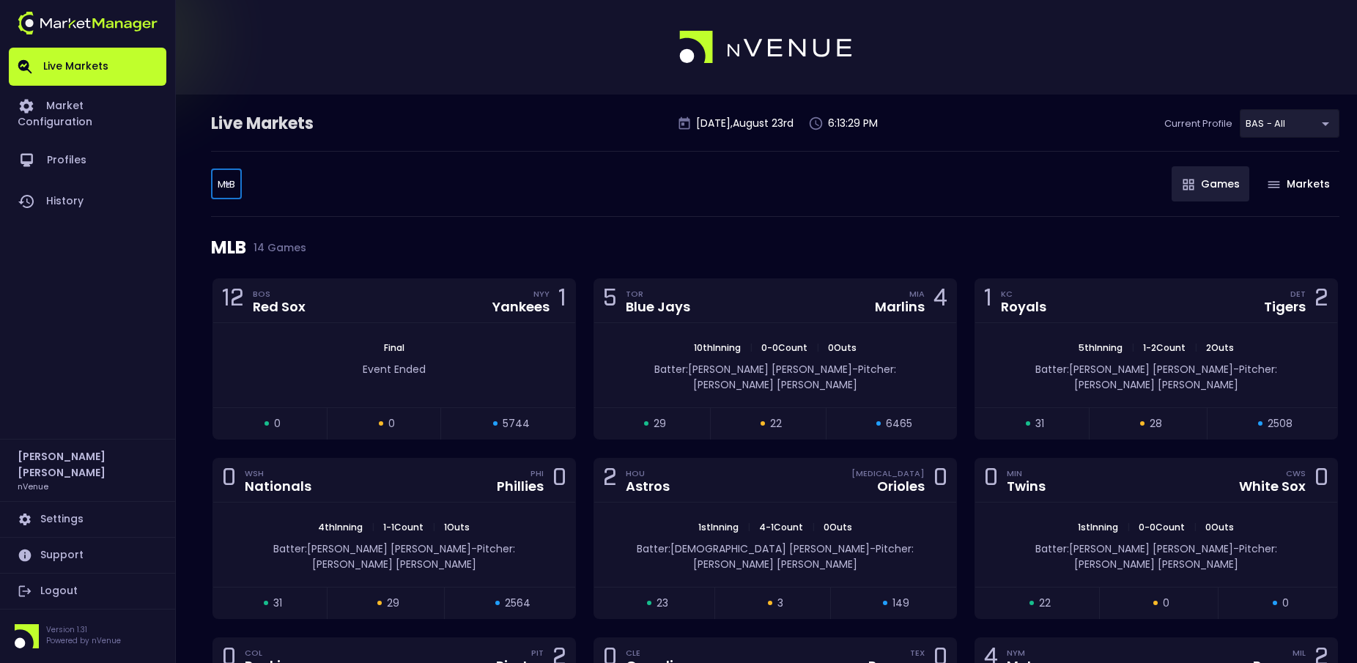
click at [237, 185] on body "Live Markets Market Configuration Profiles History Jerry Griffith nVenue Settin…" at bounding box center [678, 608] width 1357 height 1217
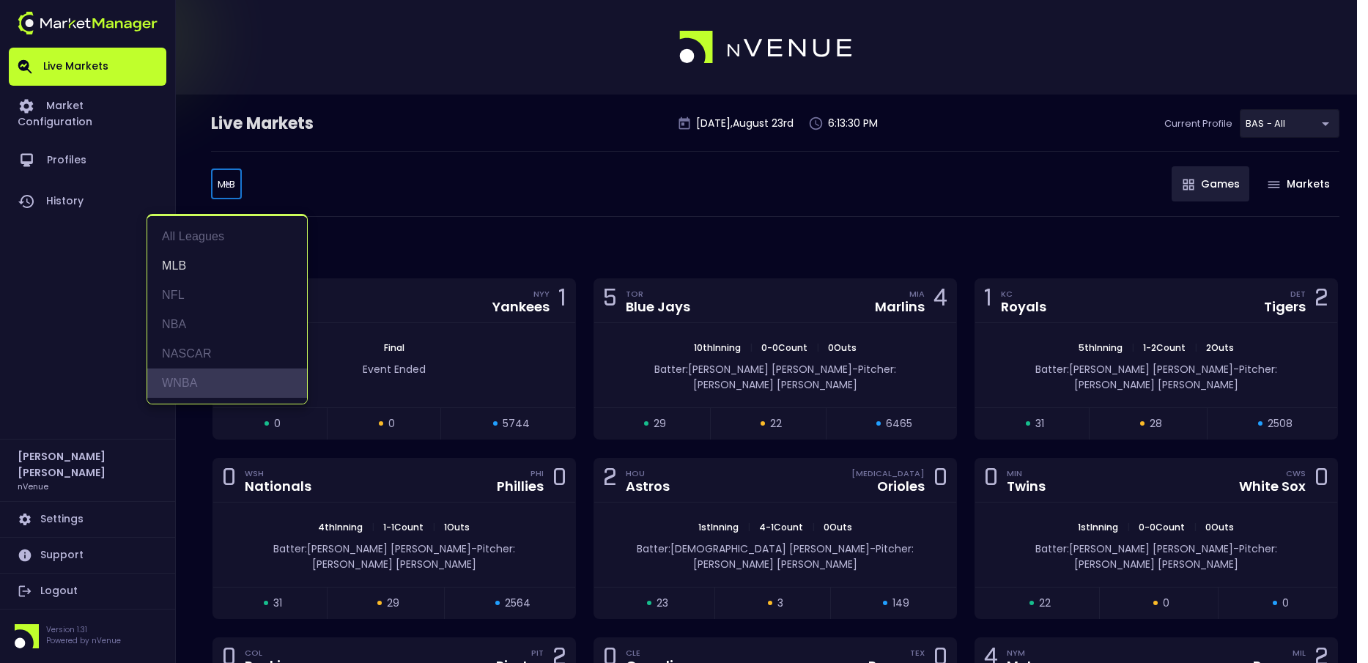
click at [208, 380] on li "WNBA" at bounding box center [227, 383] width 160 height 29
type input "WNBA"
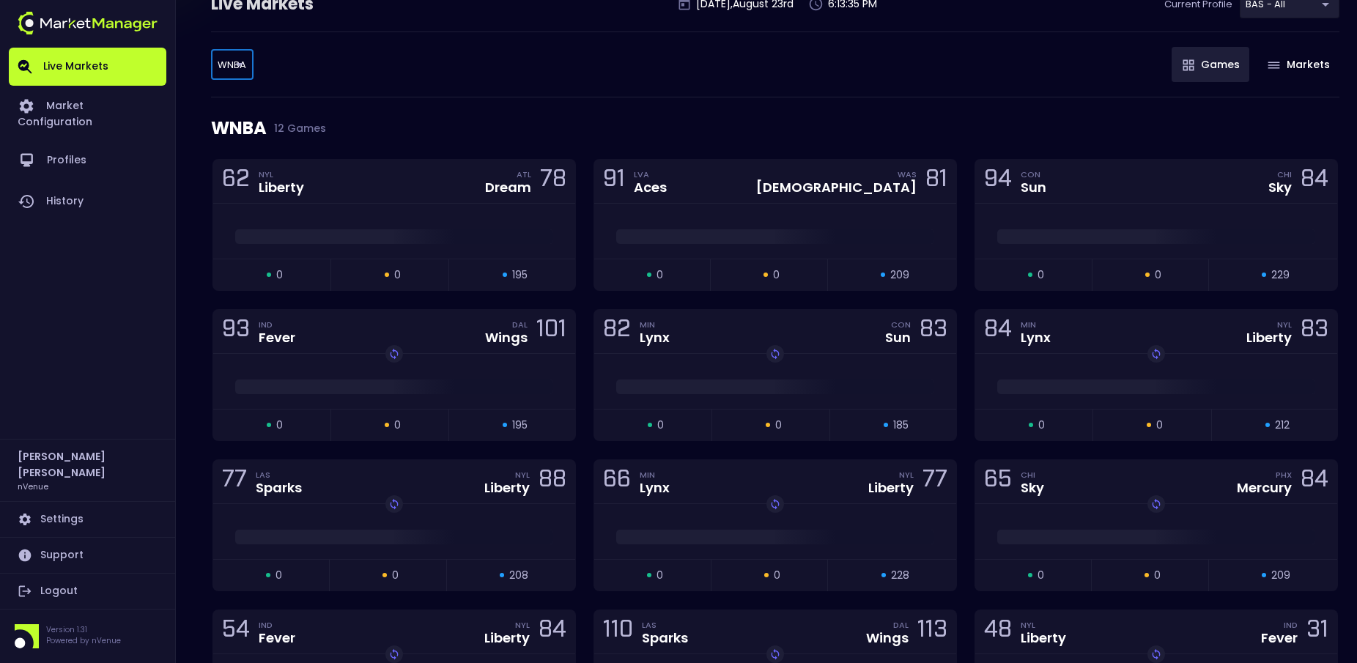
scroll to position [147, 0]
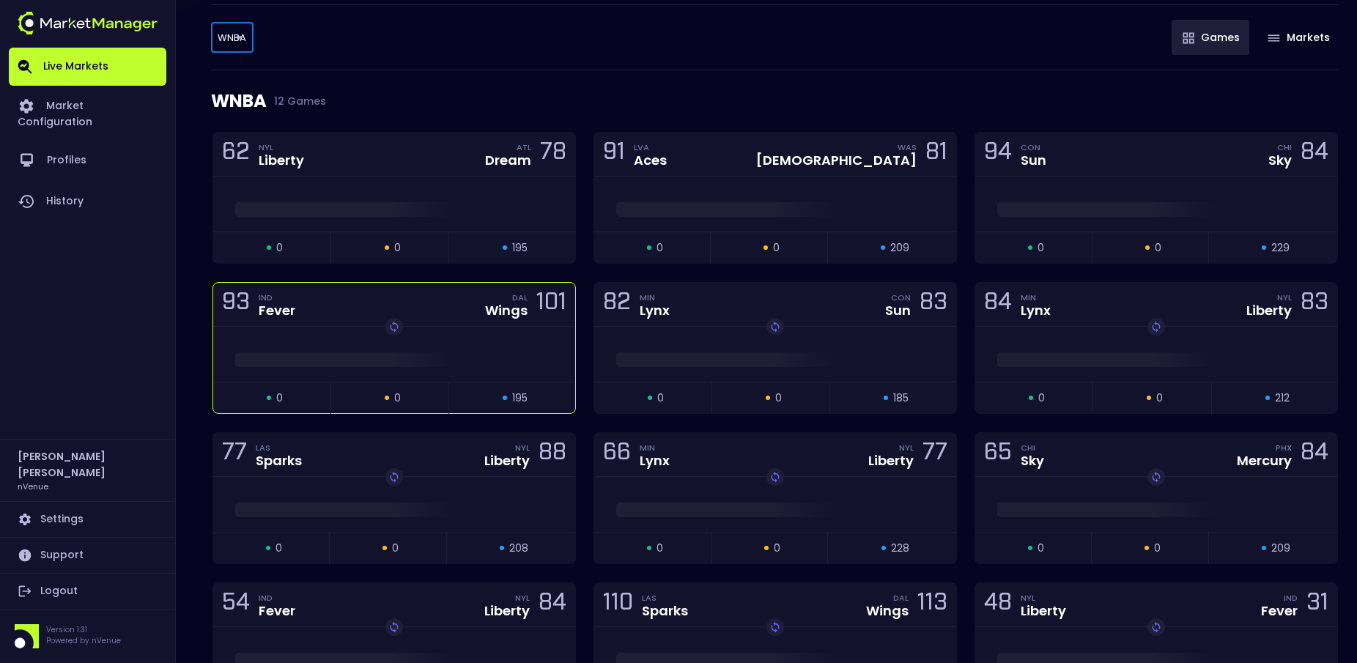
click at [337, 314] on div "93 IND Fever DAL Wings 101" at bounding box center [394, 305] width 362 height 44
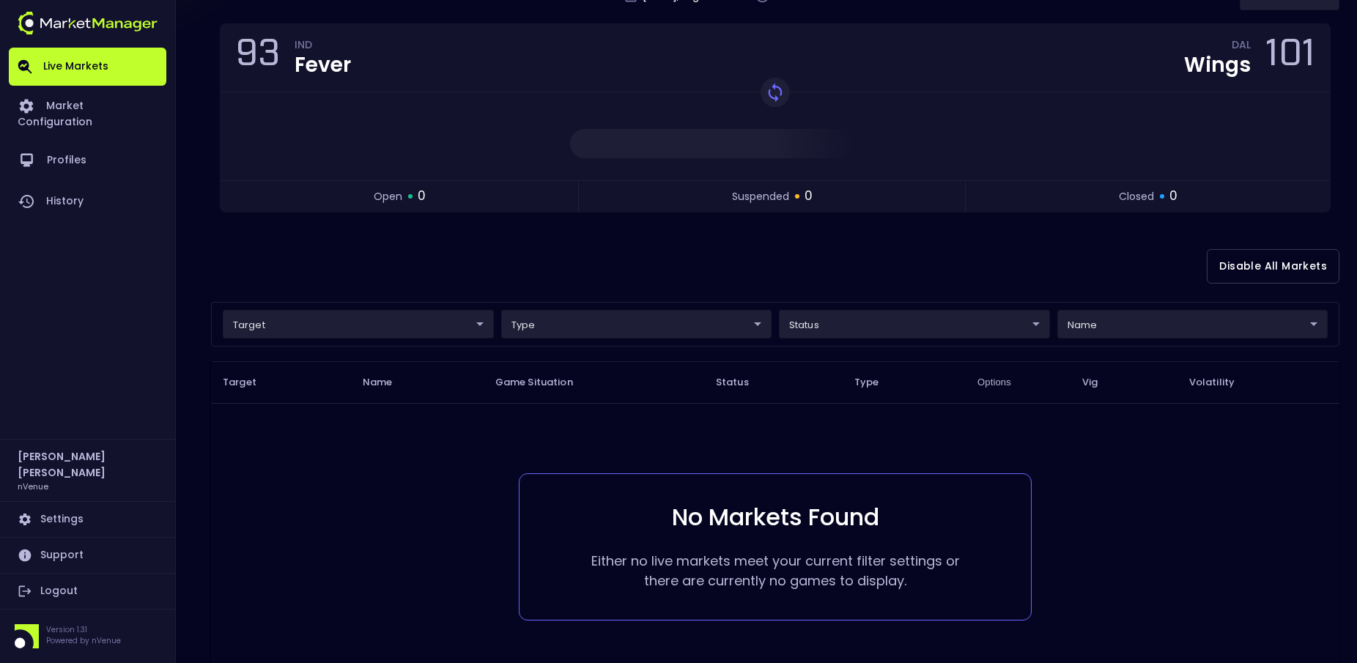
scroll to position [229, 0]
